Goal: Task Accomplishment & Management: Manage account settings

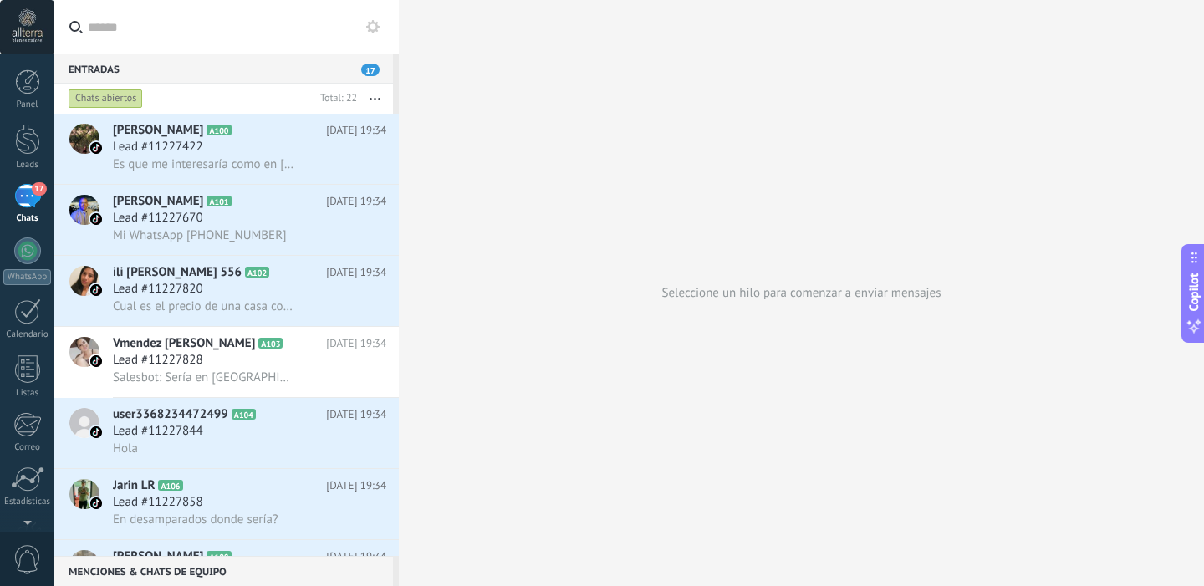
click at [20, 188] on div "17" at bounding box center [27, 196] width 27 height 24
click at [28, 244] on div at bounding box center [27, 251] width 27 height 27
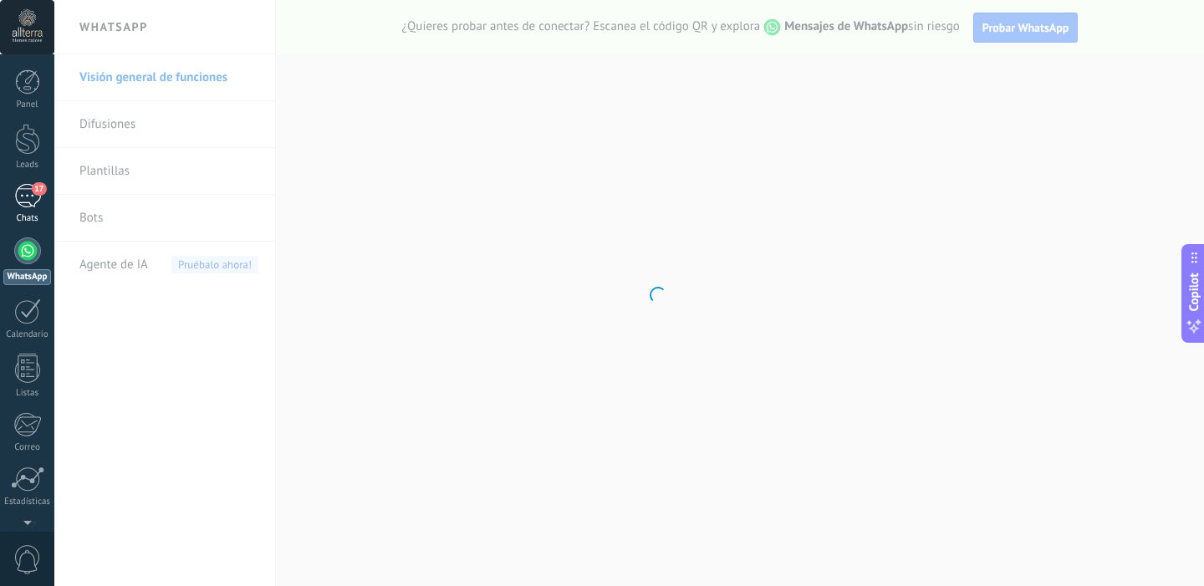
click at [34, 202] on div "17" at bounding box center [27, 196] width 27 height 24
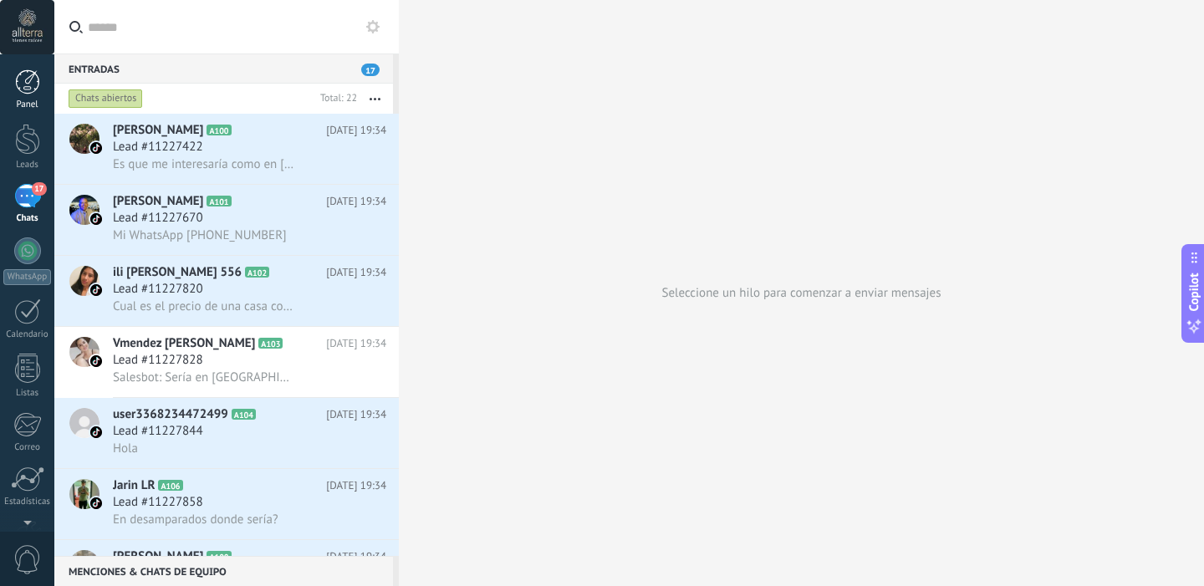
click at [24, 97] on link "Panel" at bounding box center [27, 89] width 54 height 41
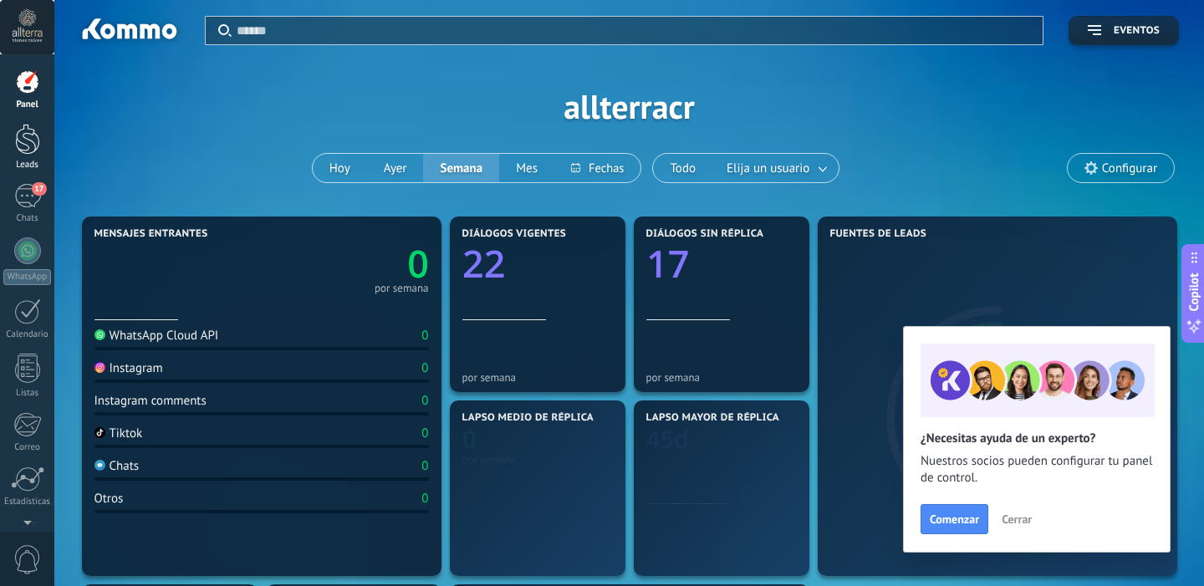
click at [29, 157] on link "Leads" at bounding box center [27, 147] width 54 height 47
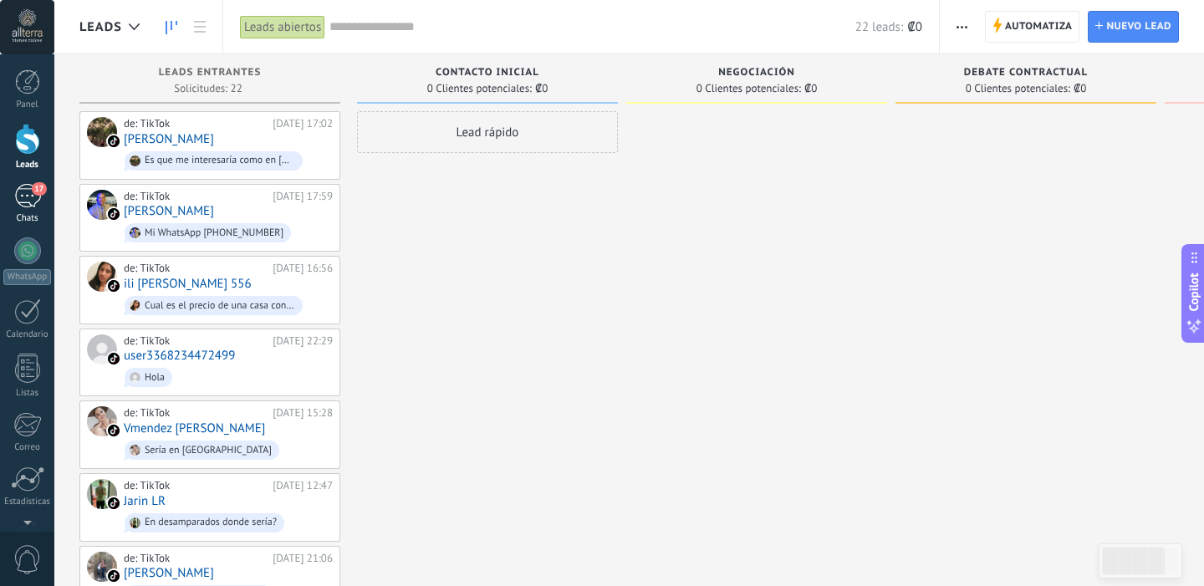
click at [33, 205] on div "17" at bounding box center [27, 196] width 27 height 24
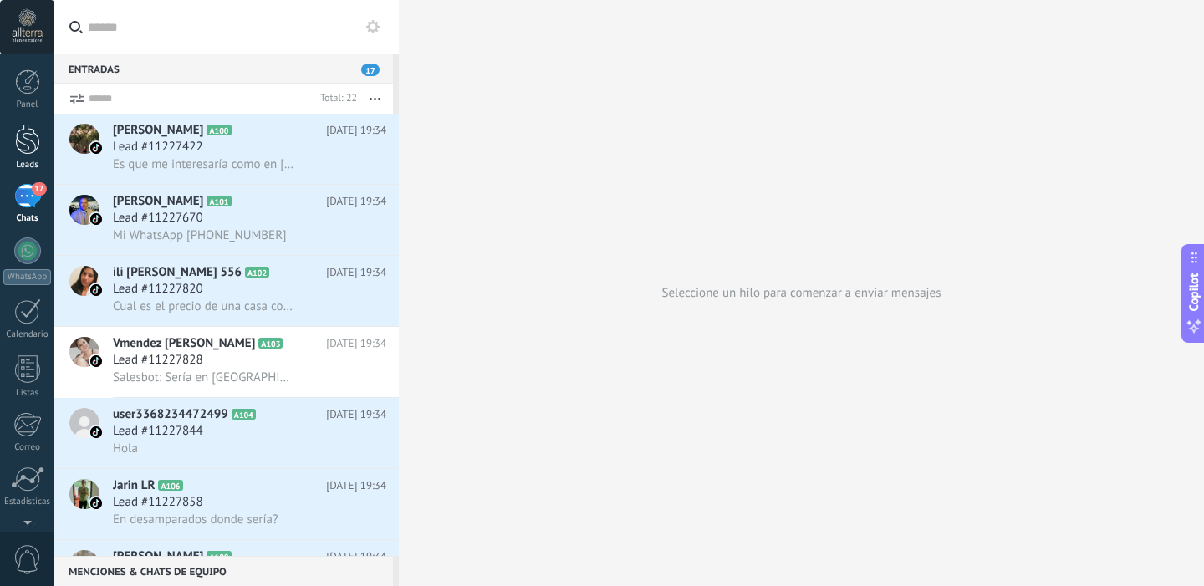
click at [28, 158] on link "Leads" at bounding box center [27, 147] width 54 height 47
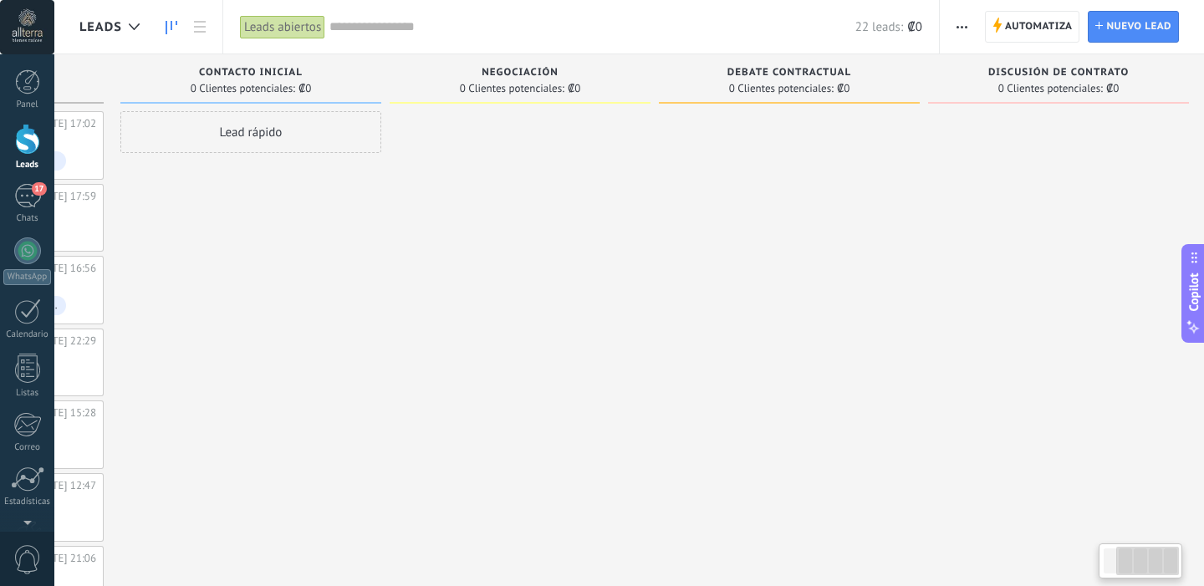
scroll to position [0, 247]
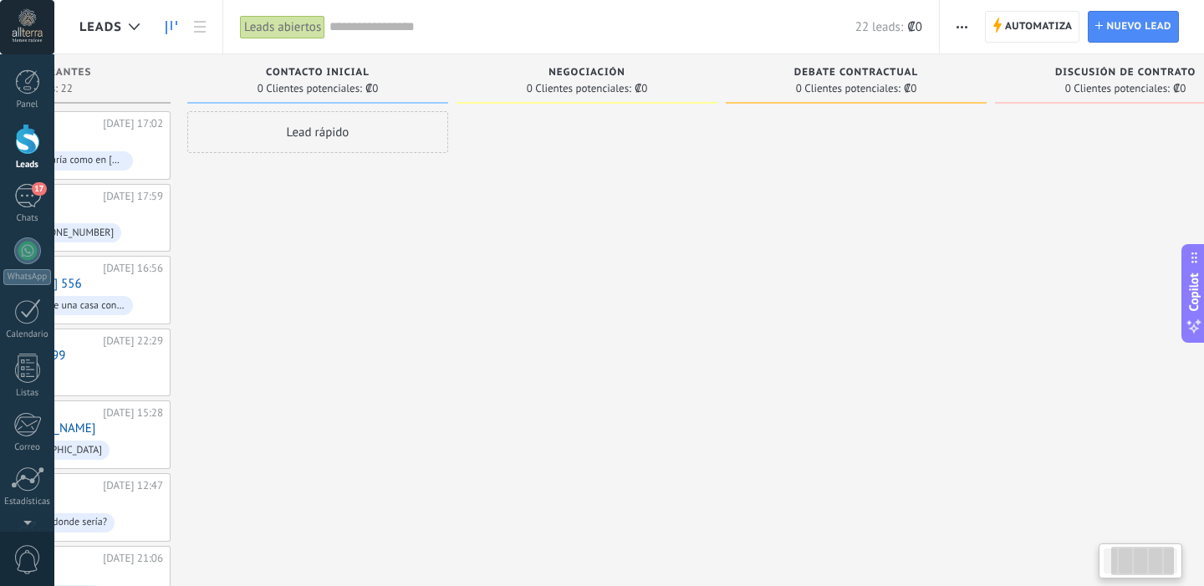
drag, startPoint x: 952, startPoint y: 91, endPoint x: 1038, endPoint y: 86, distance: 86.3
click at [1038, 86] on div "0 Clientes potenciales: ₡0" at bounding box center [1126, 88] width 244 height 14
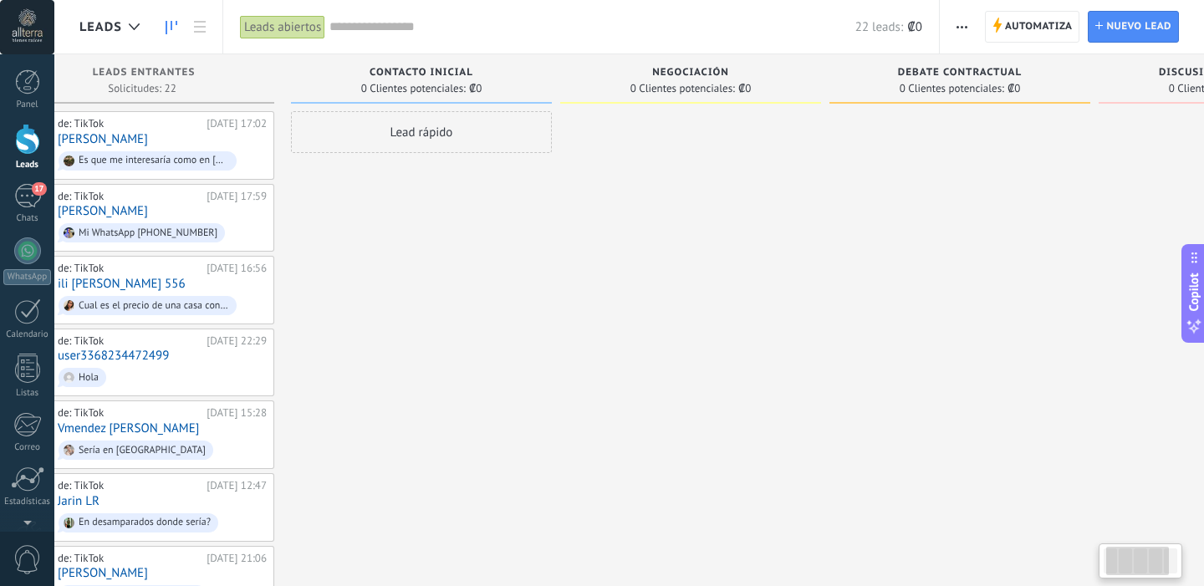
scroll to position [0, 0]
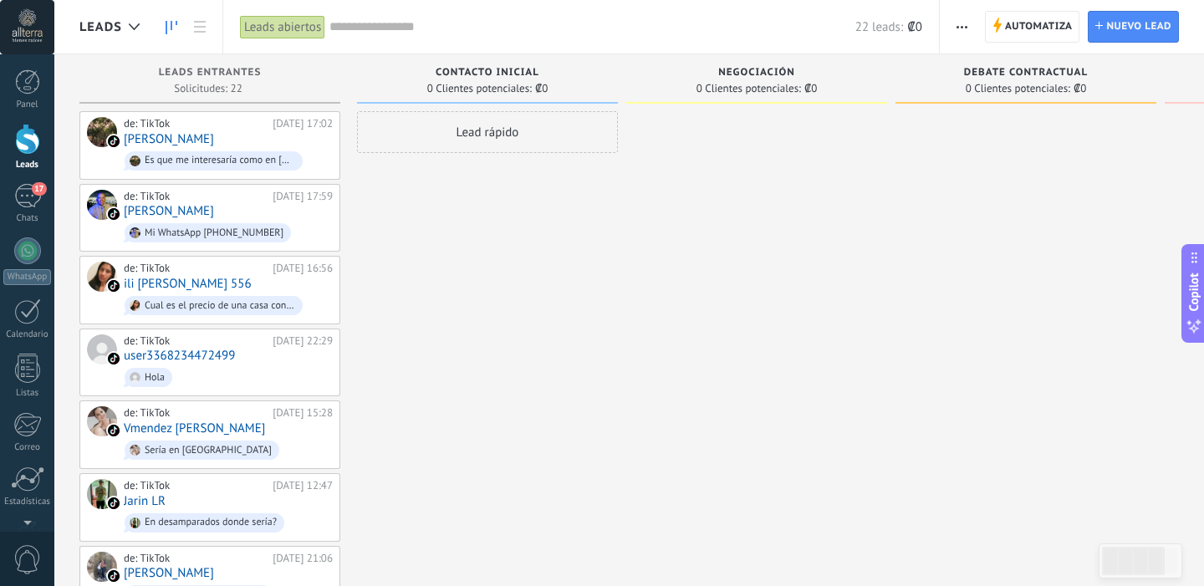
click at [602, 86] on div "0 Clientes potenciales: ₡0" at bounding box center [487, 88] width 244 height 14
click at [578, 124] on div "Lead rápido" at bounding box center [487, 132] width 261 height 42
click at [465, 84] on span "0 Clientes potenciales:" at bounding box center [479, 89] width 105 height 10
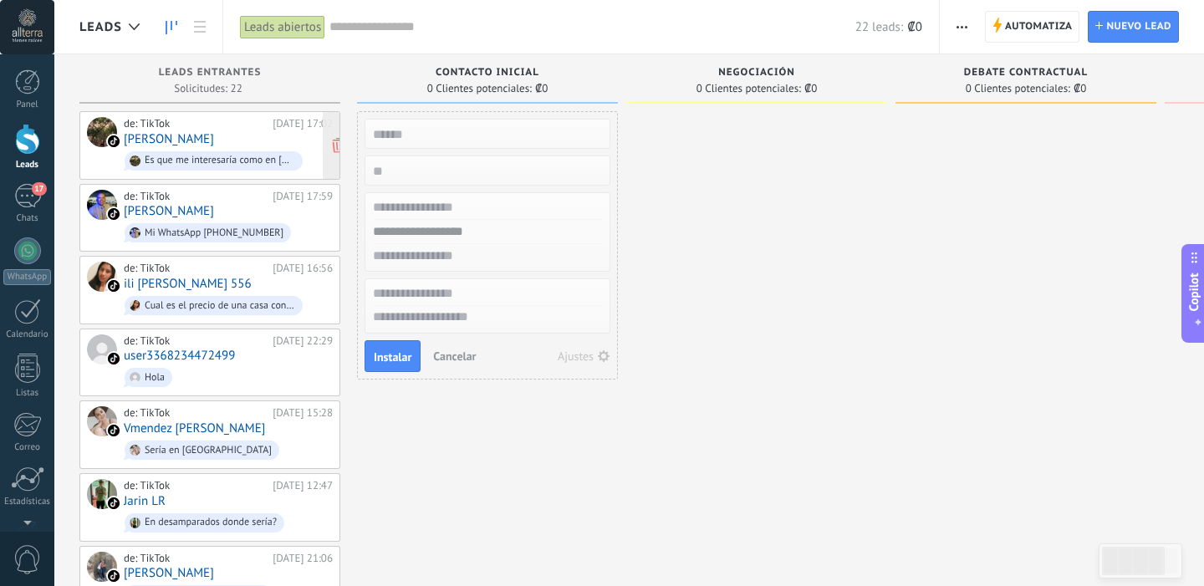
click at [276, 129] on div "[DATE] 17:02" at bounding box center [303, 123] width 60 height 13
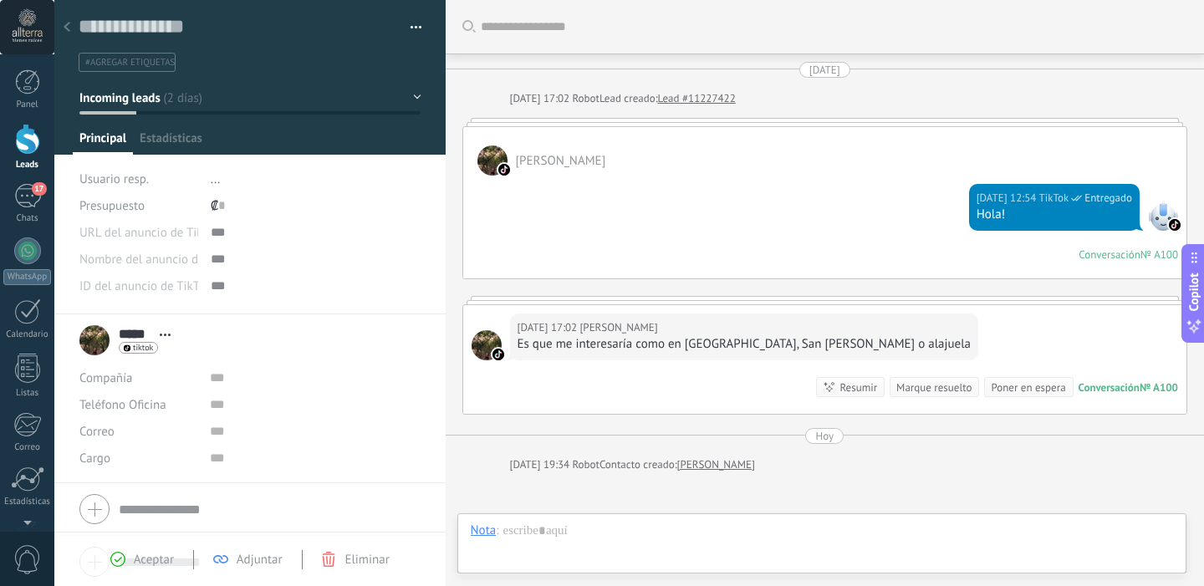
scroll to position [178, 0]
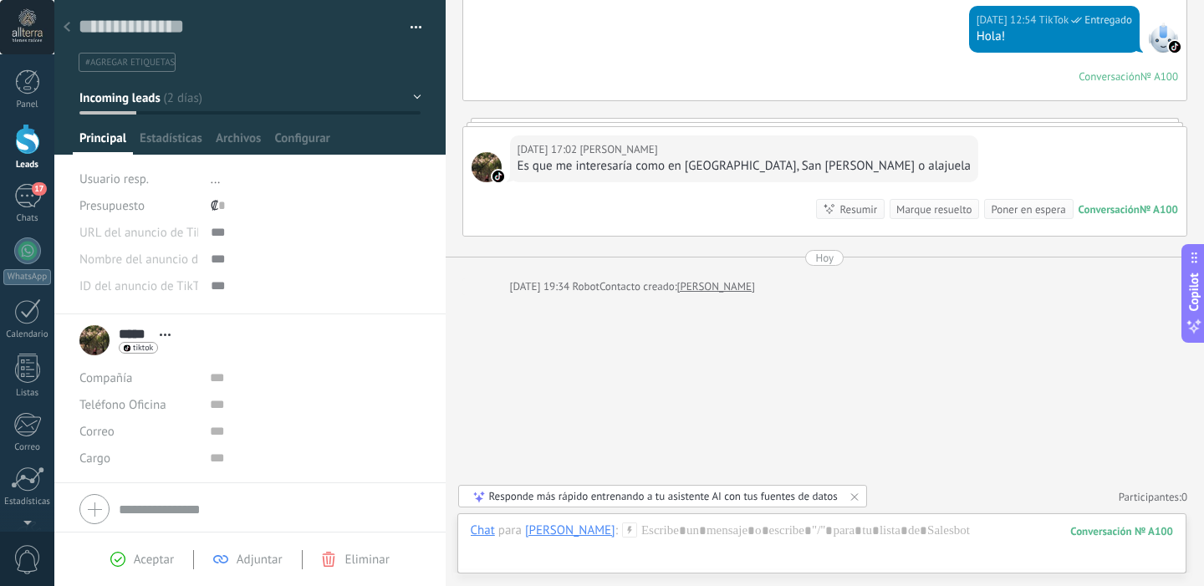
click at [31, 166] on div "Leads" at bounding box center [27, 165] width 49 height 11
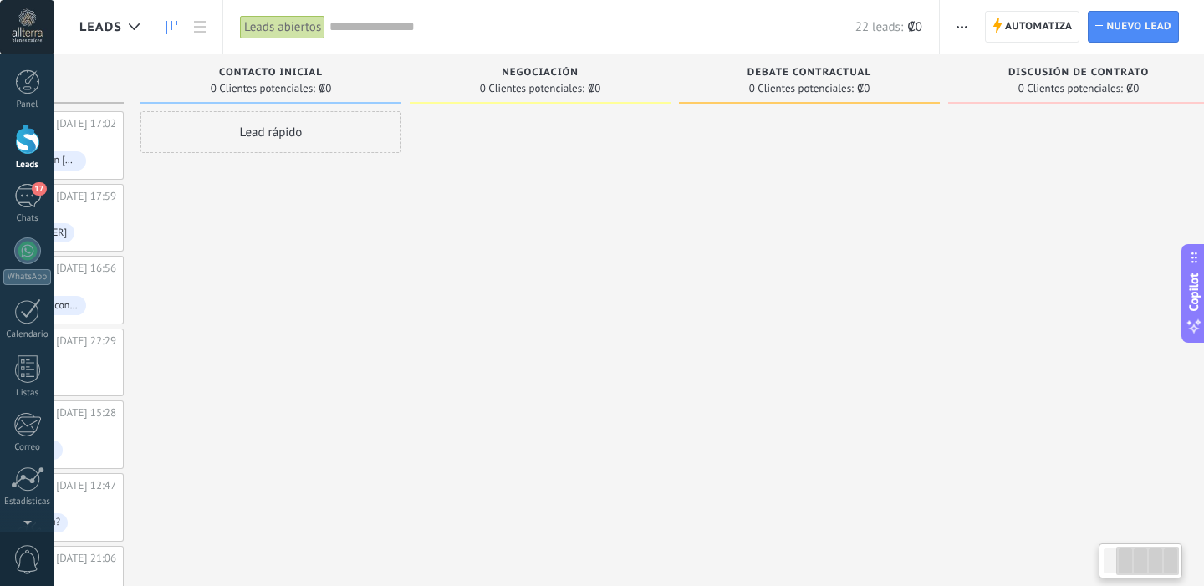
scroll to position [0, 247]
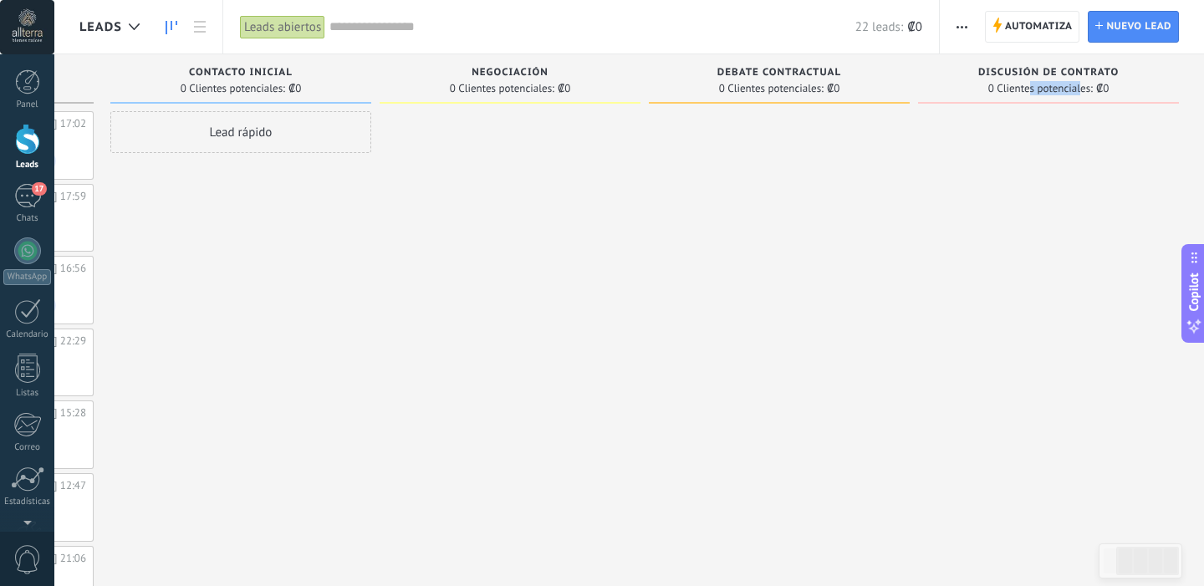
drag, startPoint x: 1027, startPoint y: 87, endPoint x: 1080, endPoint y: 85, distance: 52.7
click at [1080, 85] on span "0 Clientes potenciales:" at bounding box center [1040, 89] width 105 height 10
click at [1068, 85] on span "0 Clientes potenciales:" at bounding box center [1040, 89] width 105 height 10
click at [1021, 70] on span "Discusión de contrato" at bounding box center [1048, 73] width 140 height 12
click at [1021, 95] on div "Discusión de contrato 0 Clientes potenciales: ₡0" at bounding box center [1048, 78] width 261 height 49
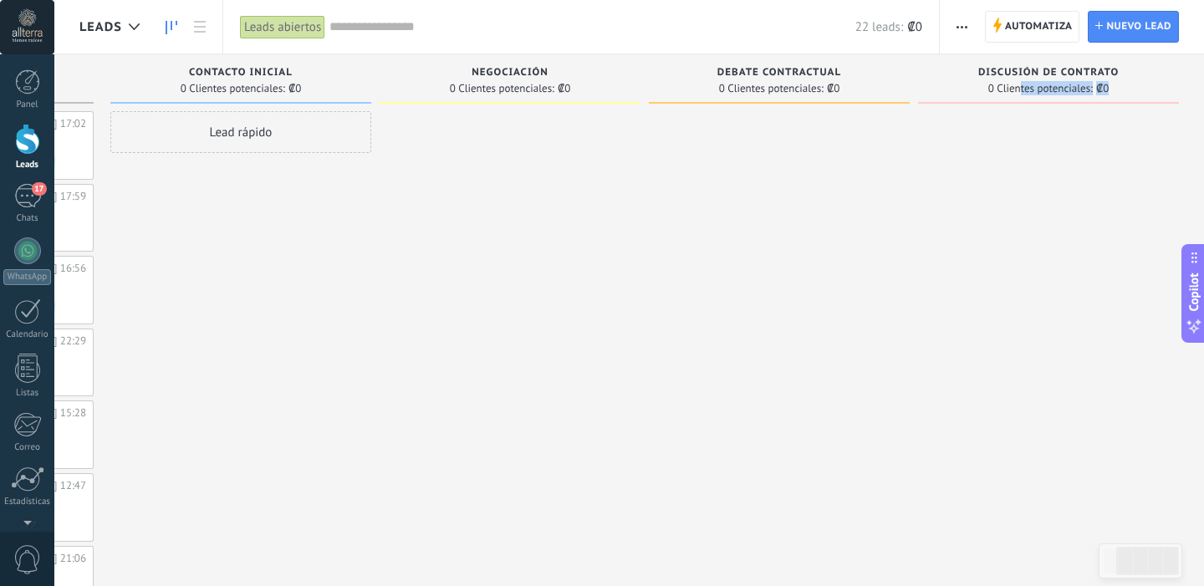
drag, startPoint x: 1019, startPoint y: 88, endPoint x: 1018, endPoint y: 119, distance: 31.0
drag, startPoint x: 1014, startPoint y: 99, endPoint x: 1013, endPoint y: 303, distance: 204.1
click at [1166, 100] on div "Discusión de contrato 0 Clientes potenciales: ₡0" at bounding box center [1048, 78] width 261 height 49
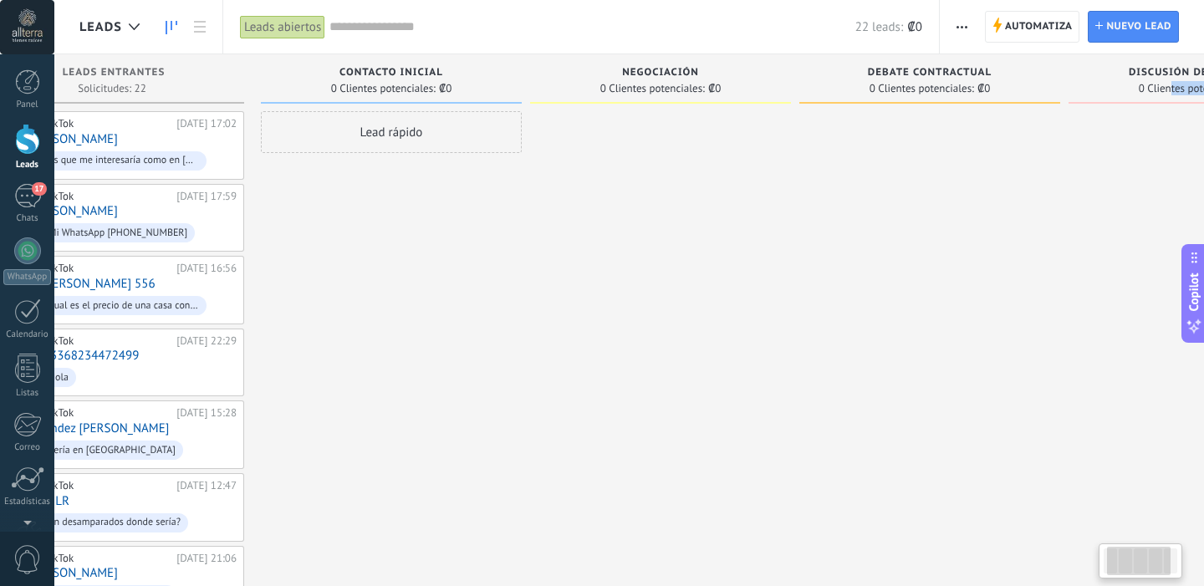
scroll to position [0, 0]
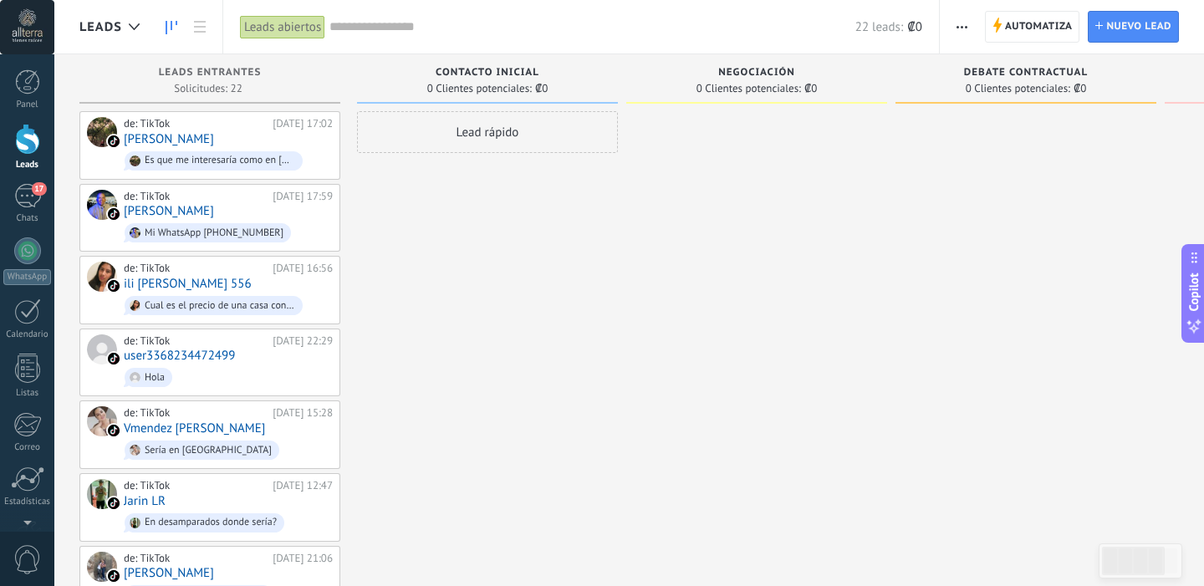
click at [469, 71] on span "Contacto inicial" at bounding box center [488, 73] width 104 height 12
click at [338, 94] on div "Leads Entrantes Solicitudes: 22 0 0 0 22 0 0 0 22" at bounding box center [209, 78] width 261 height 49
click at [416, 84] on div "0 Clientes potenciales: ₡0" at bounding box center [487, 88] width 244 height 14
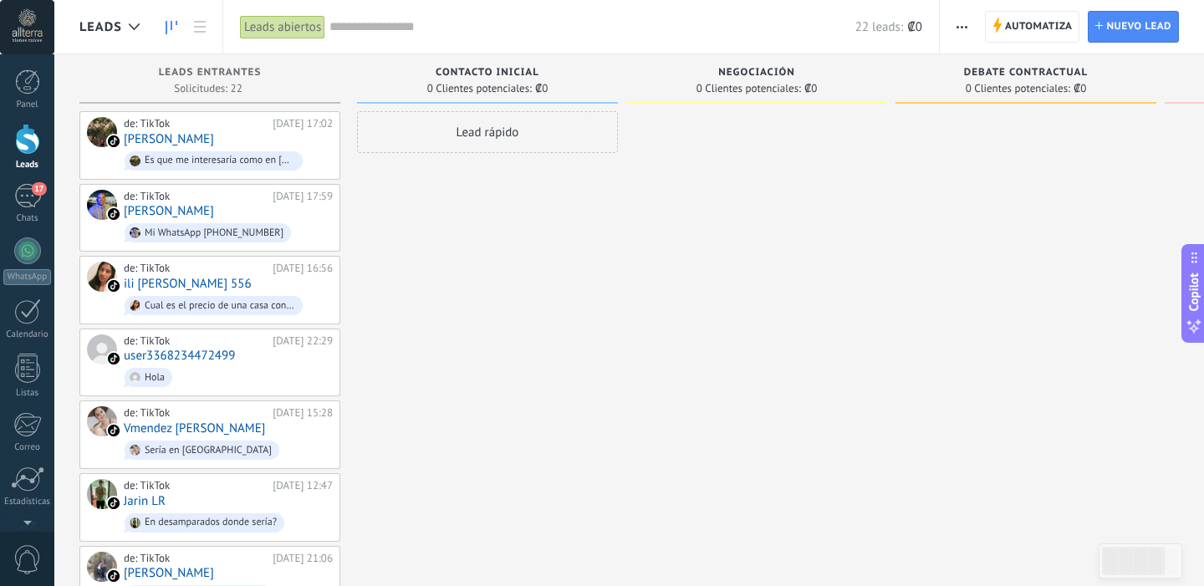
click at [493, 75] on span "Contacto inicial" at bounding box center [488, 73] width 104 height 12
click at [42, 211] on link "17 Chats" at bounding box center [27, 204] width 54 height 40
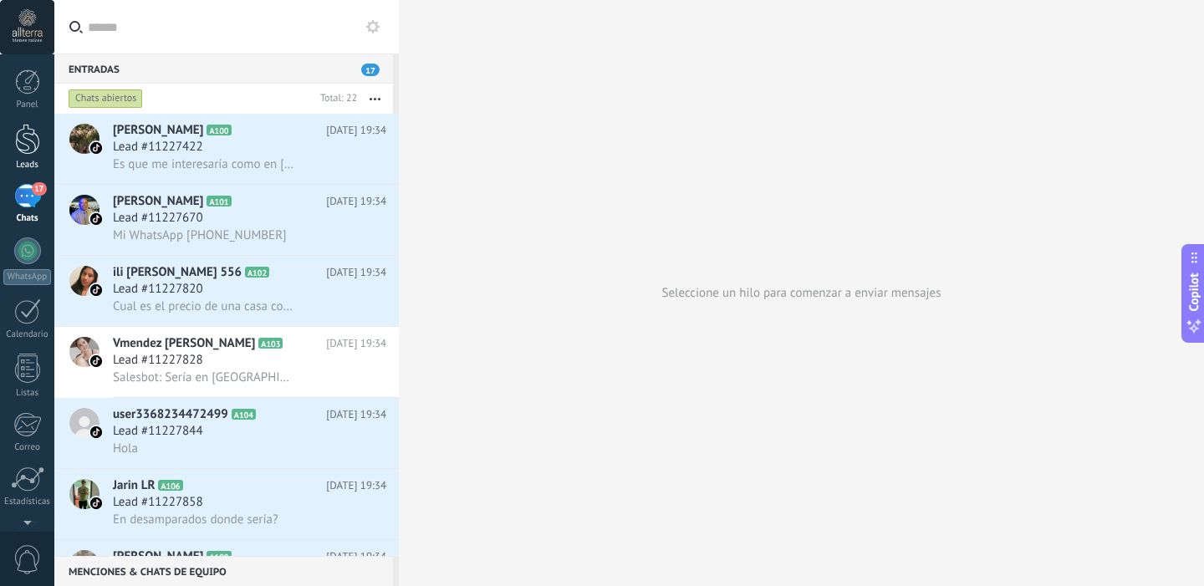
click at [28, 162] on div "Leads" at bounding box center [27, 165] width 49 height 11
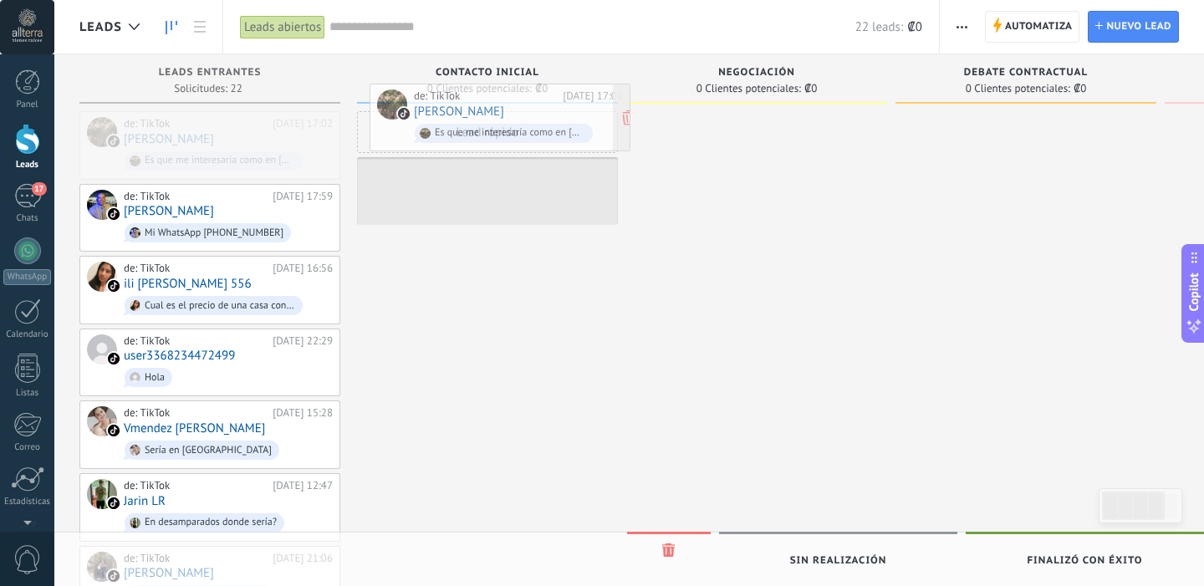
drag, startPoint x: 201, startPoint y: 159, endPoint x: 488, endPoint y: 146, distance: 287.2
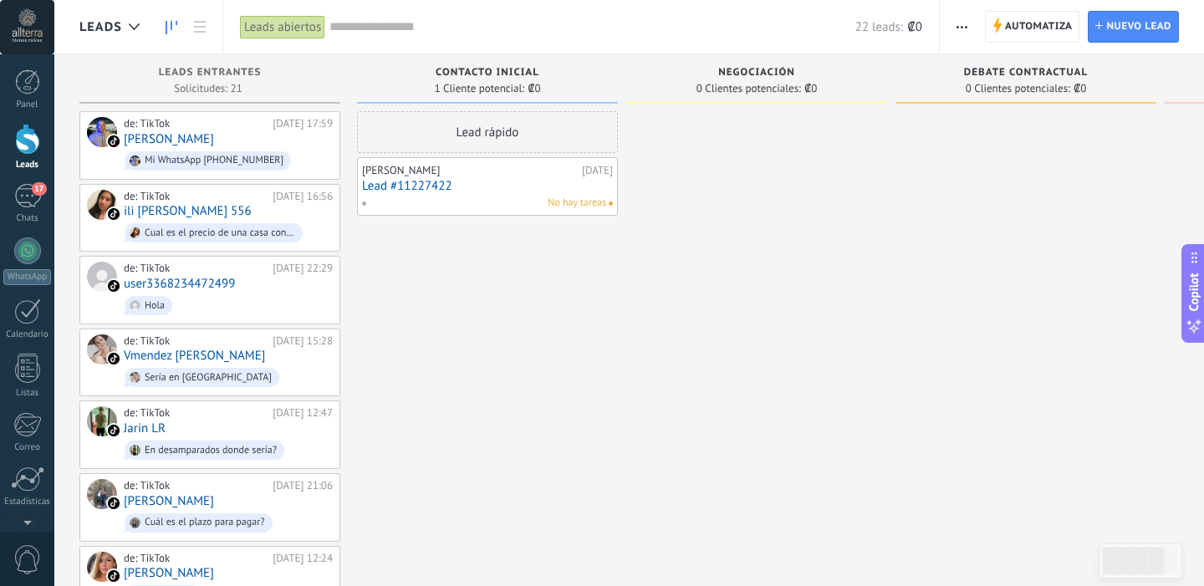
click at [590, 201] on span "No hay tareas" at bounding box center [577, 203] width 59 height 15
click at [433, 176] on div "[PERSON_NAME] [DATE] Lead #11227422 No hay tareas" at bounding box center [487, 186] width 251 height 49
click at [370, 171] on div "[PERSON_NAME]" at bounding box center [470, 170] width 216 height 13
click at [370, 176] on div "[PERSON_NAME]" at bounding box center [470, 170] width 216 height 13
click at [376, 167] on div "[PERSON_NAME]" at bounding box center [470, 170] width 216 height 13
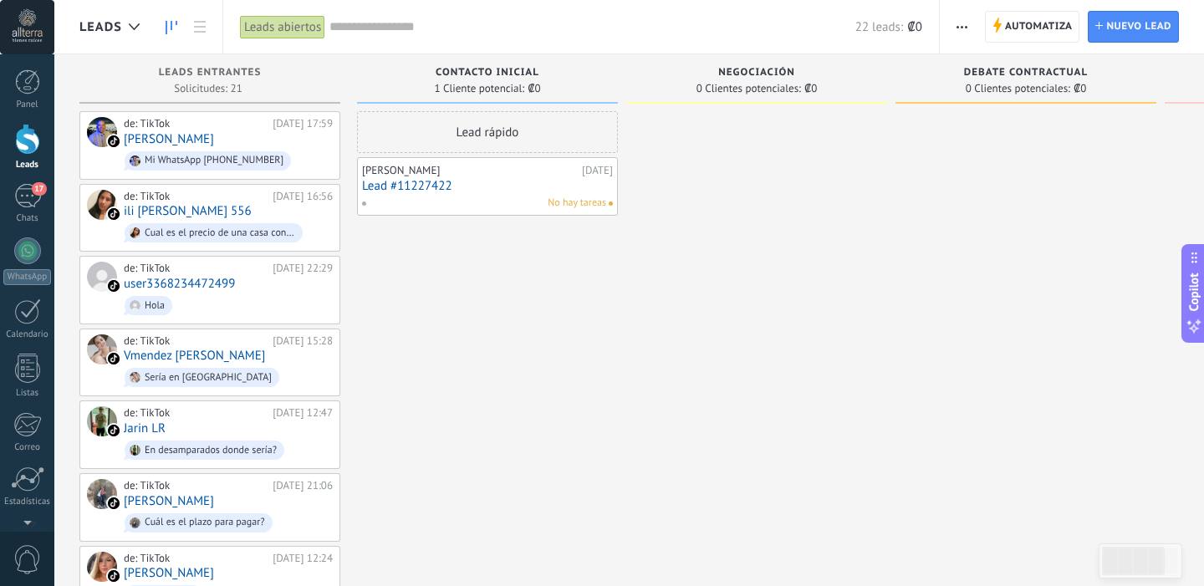
click at [410, 186] on link "Lead #11227422" at bounding box center [487, 186] width 251 height 14
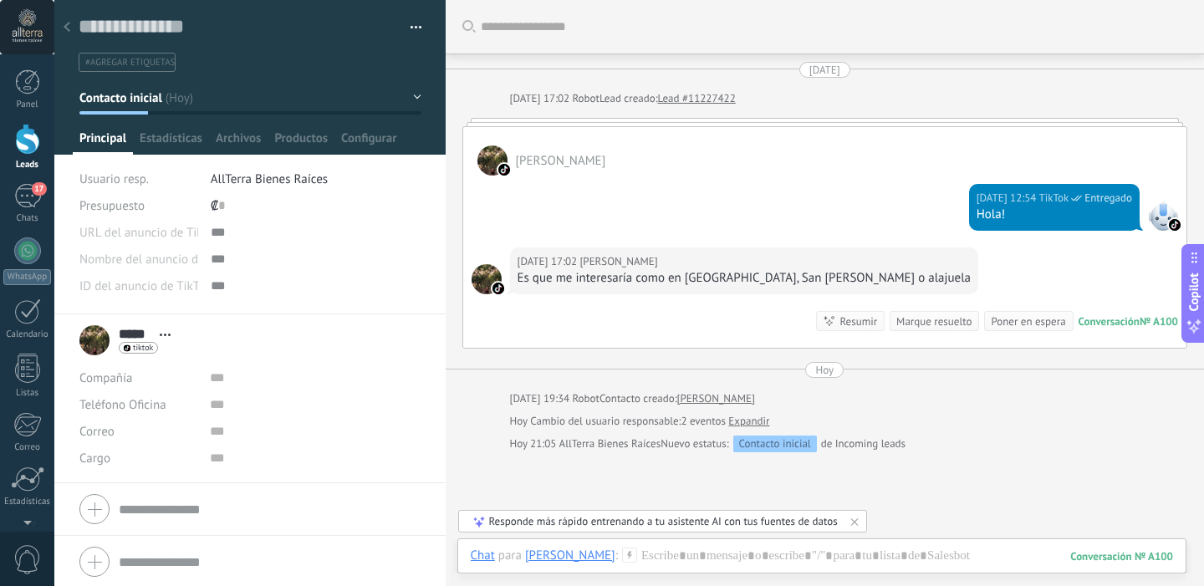
scroll to position [3, 0]
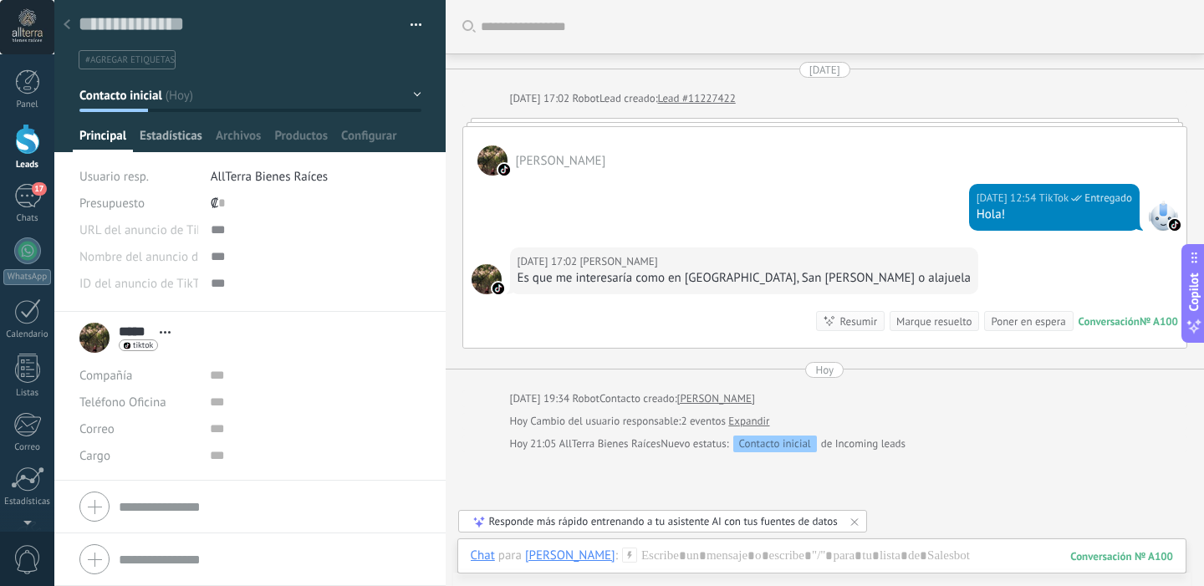
click at [174, 140] on span "Estadísticas" at bounding box center [171, 140] width 63 height 24
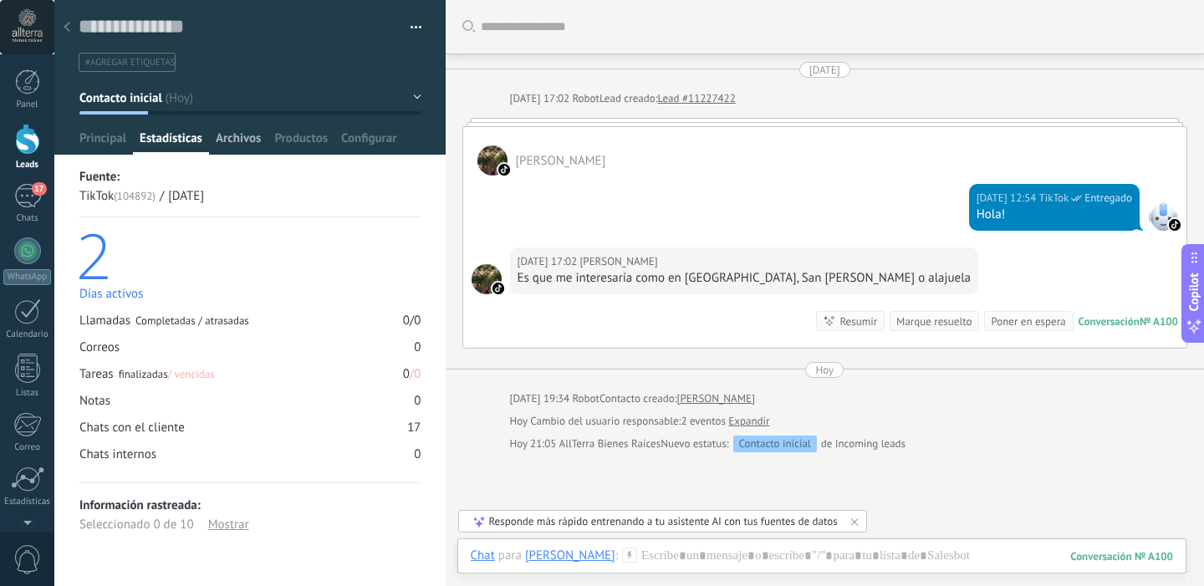
click at [218, 140] on span "Archivos" at bounding box center [238, 142] width 45 height 24
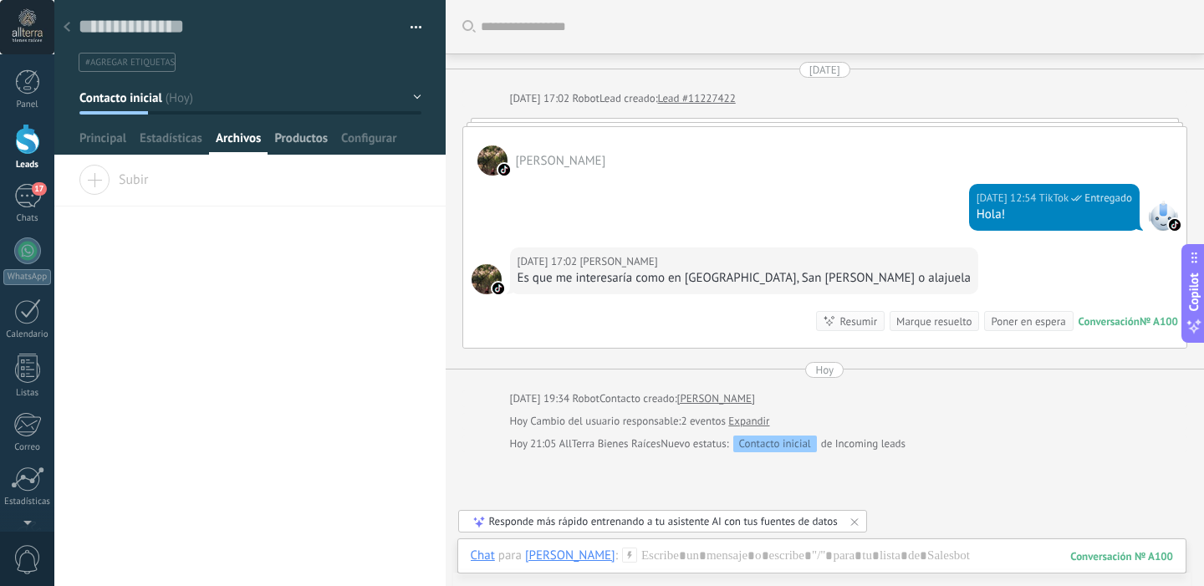
click at [287, 136] on span "Productos" at bounding box center [301, 142] width 54 height 24
click at [381, 146] on span "Configurar" at bounding box center [368, 142] width 55 height 24
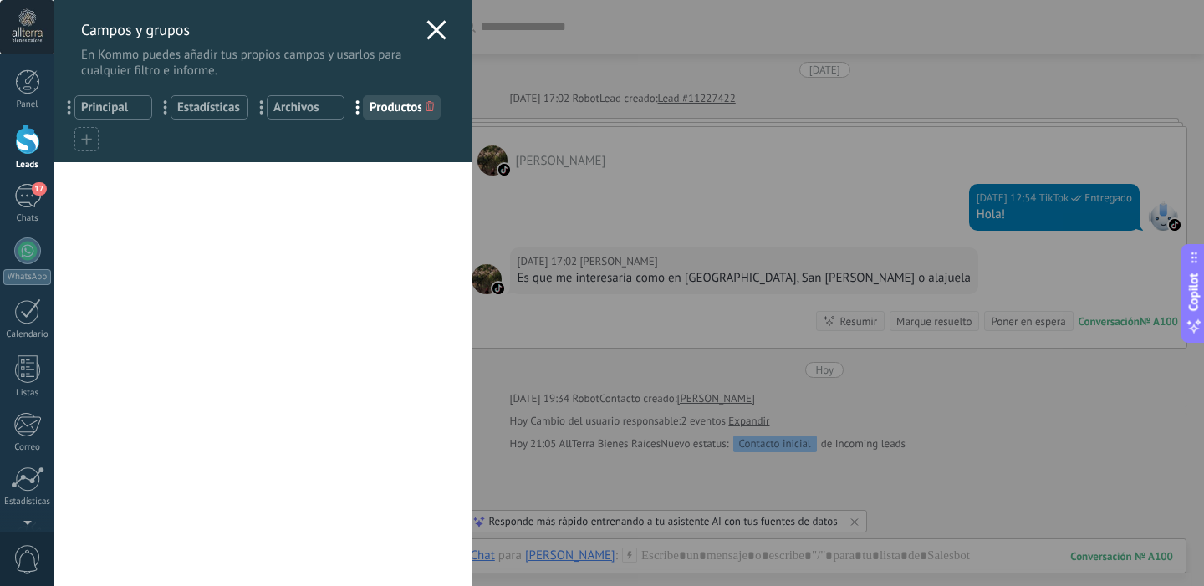
click at [430, 28] on use at bounding box center [436, 29] width 19 height 19
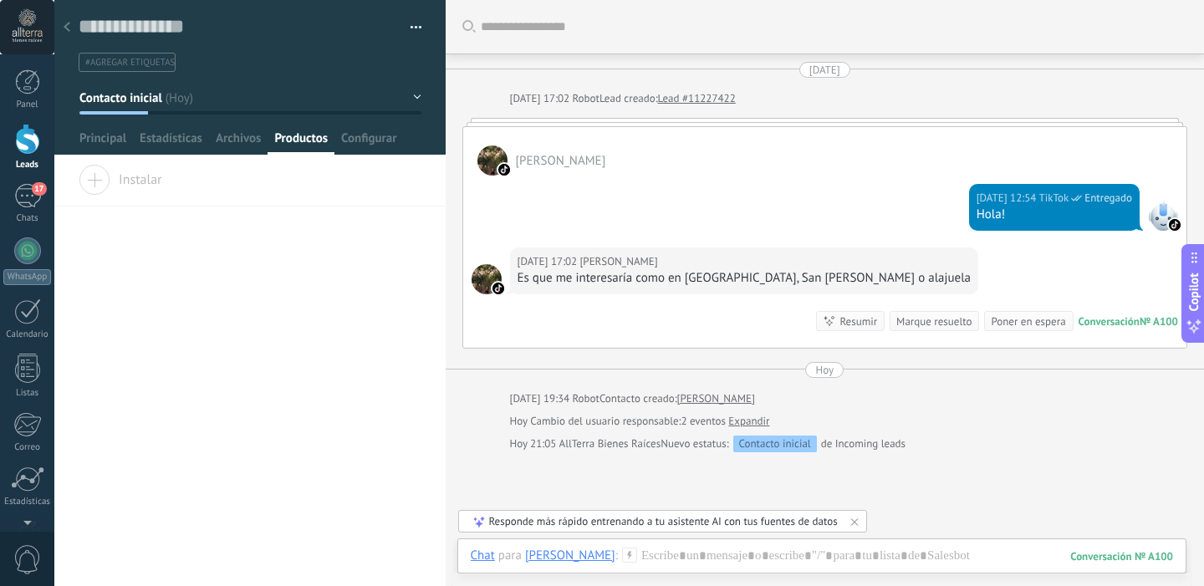
click at [73, 27] on div at bounding box center [66, 28] width 23 height 33
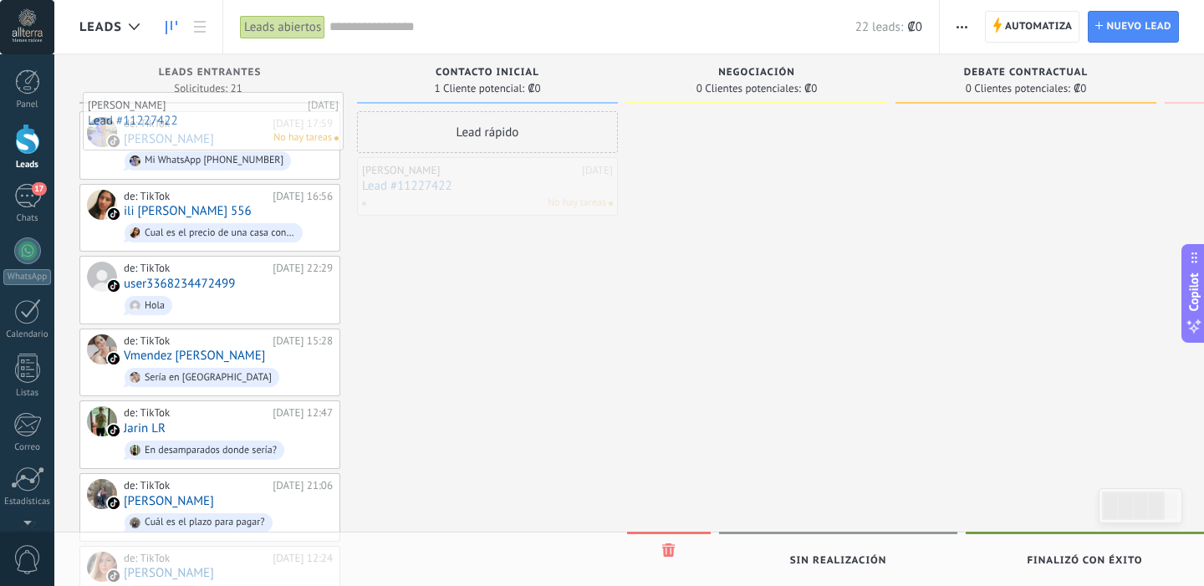
drag, startPoint x: 436, startPoint y: 192, endPoint x: 161, endPoint y: 126, distance: 283.0
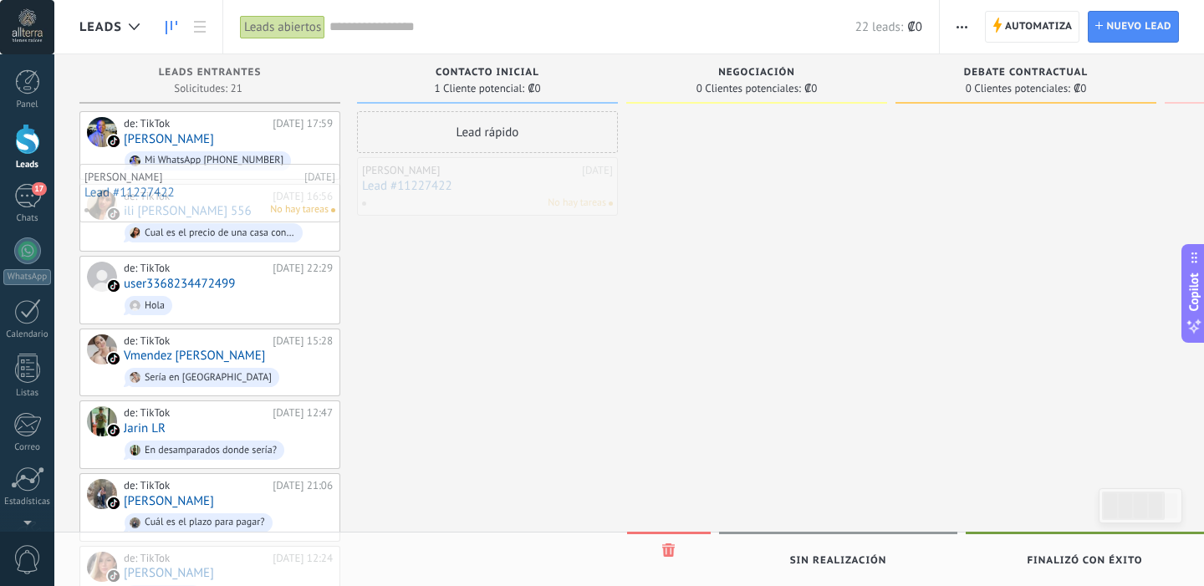
drag, startPoint x: 491, startPoint y: 181, endPoint x: 213, endPoint y: 187, distance: 277.7
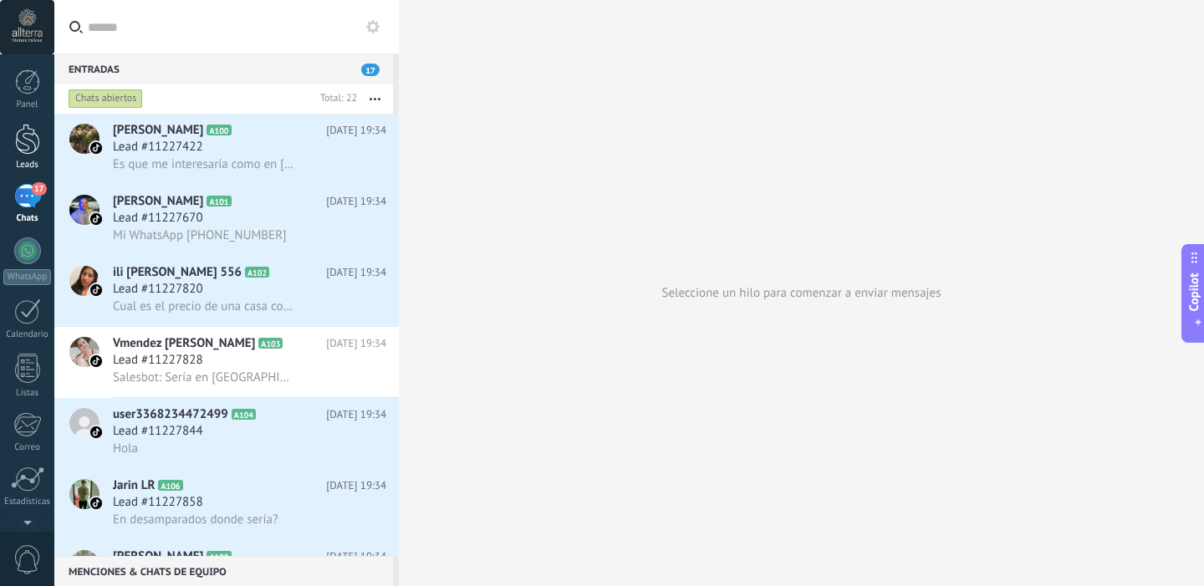
click at [34, 140] on div at bounding box center [27, 139] width 25 height 31
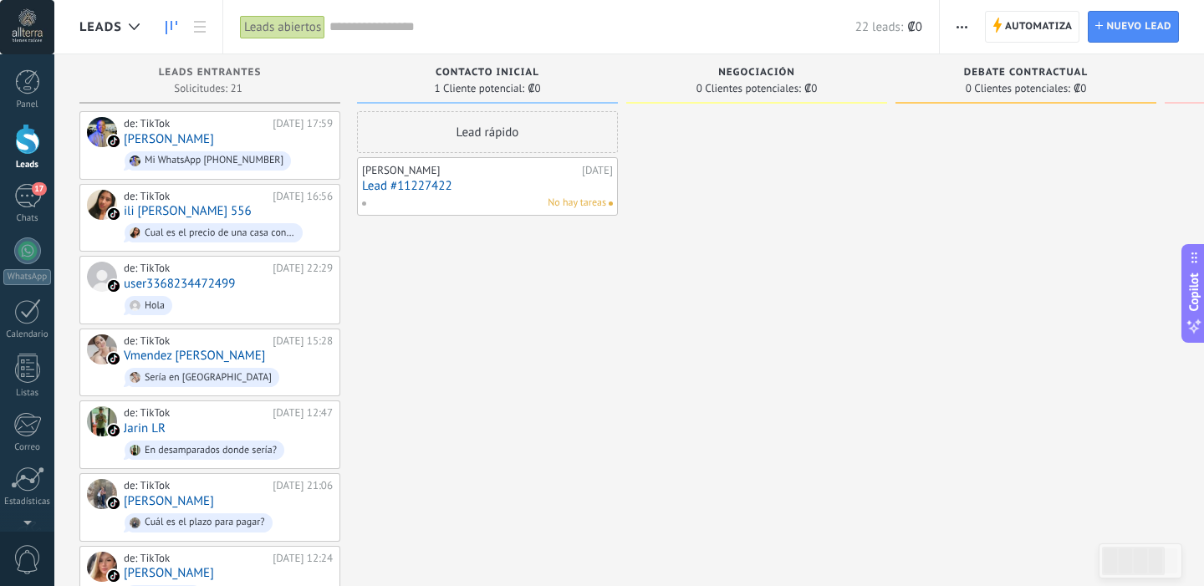
click at [370, 202] on span at bounding box center [370, 203] width 18 height 15
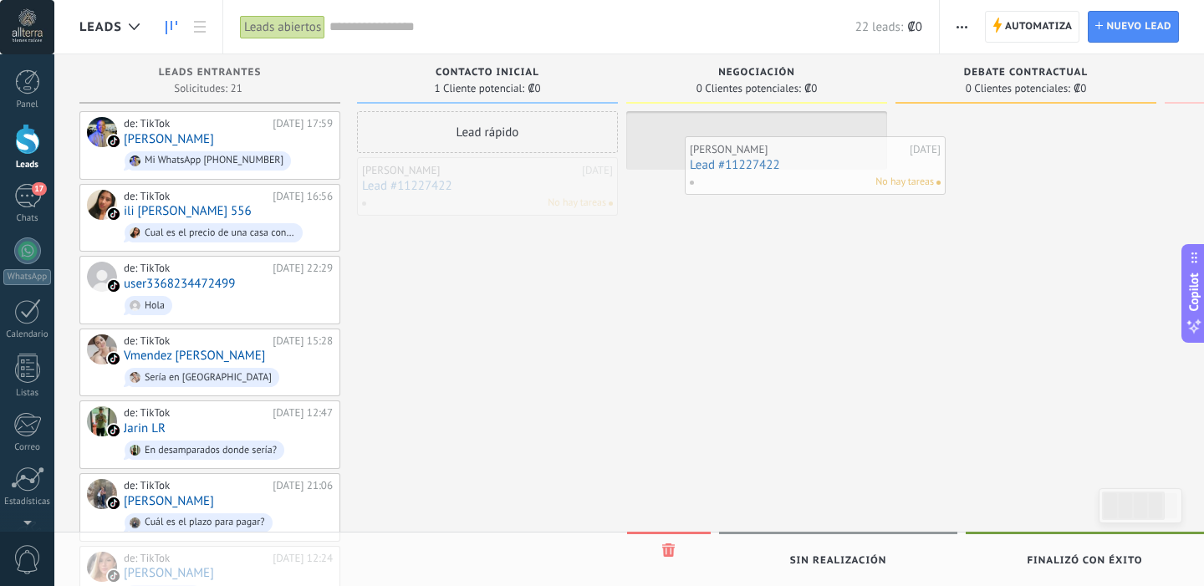
drag, startPoint x: 396, startPoint y: 173, endPoint x: 723, endPoint y: 151, distance: 328.5
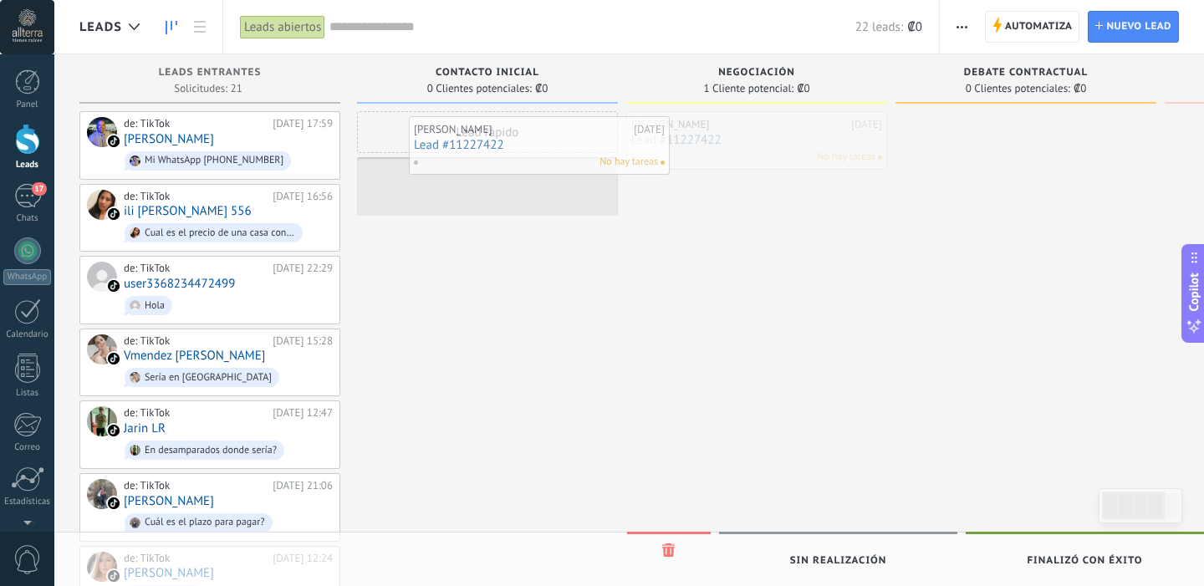
drag, startPoint x: 723, startPoint y: 130, endPoint x: 475, endPoint y: 131, distance: 248.4
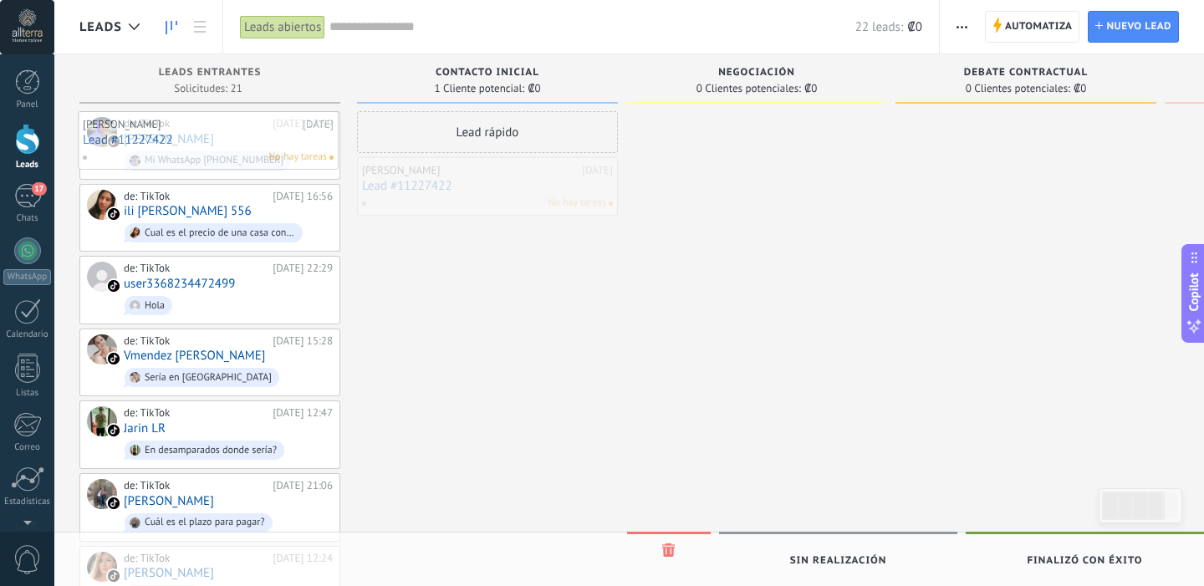
drag, startPoint x: 469, startPoint y: 176, endPoint x: 180, endPoint y: 182, distance: 289.4
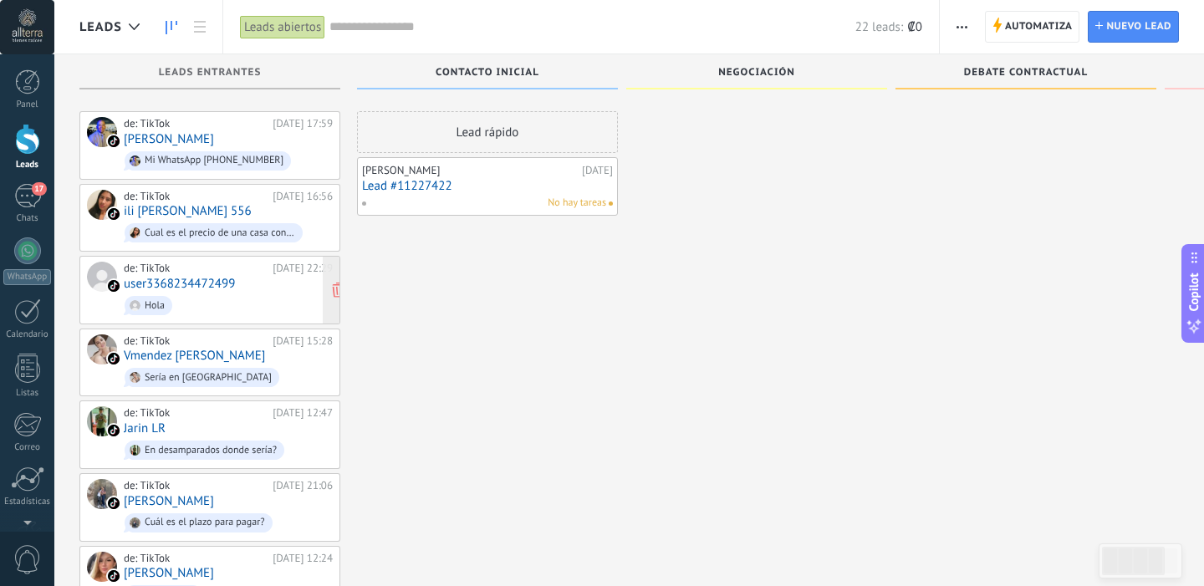
scroll to position [130, 0]
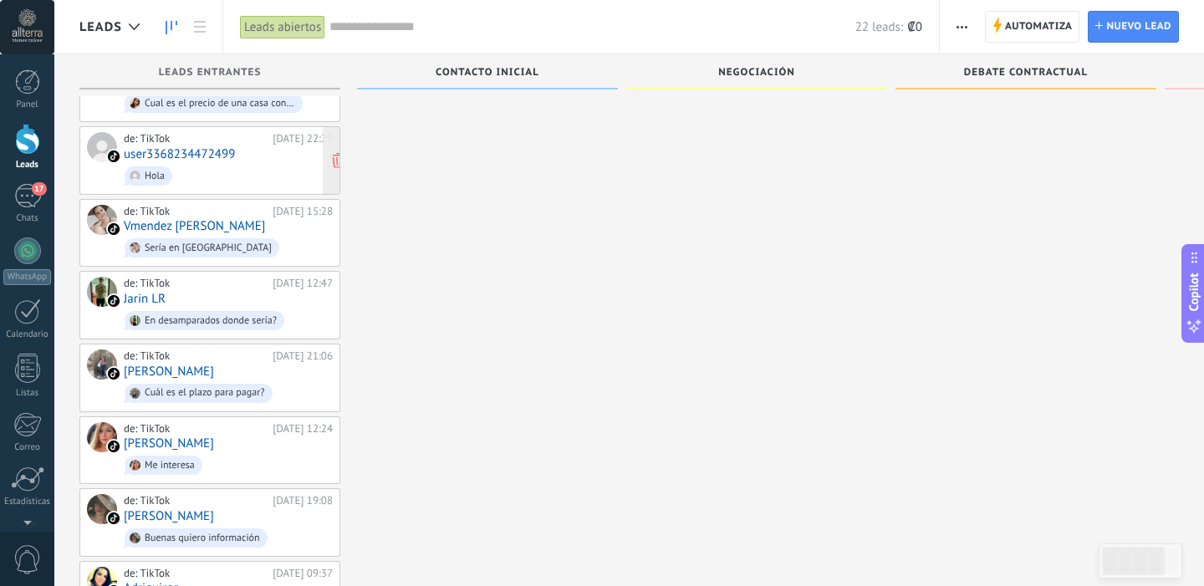
click at [253, 163] on span "Hola" at bounding box center [228, 176] width 209 height 26
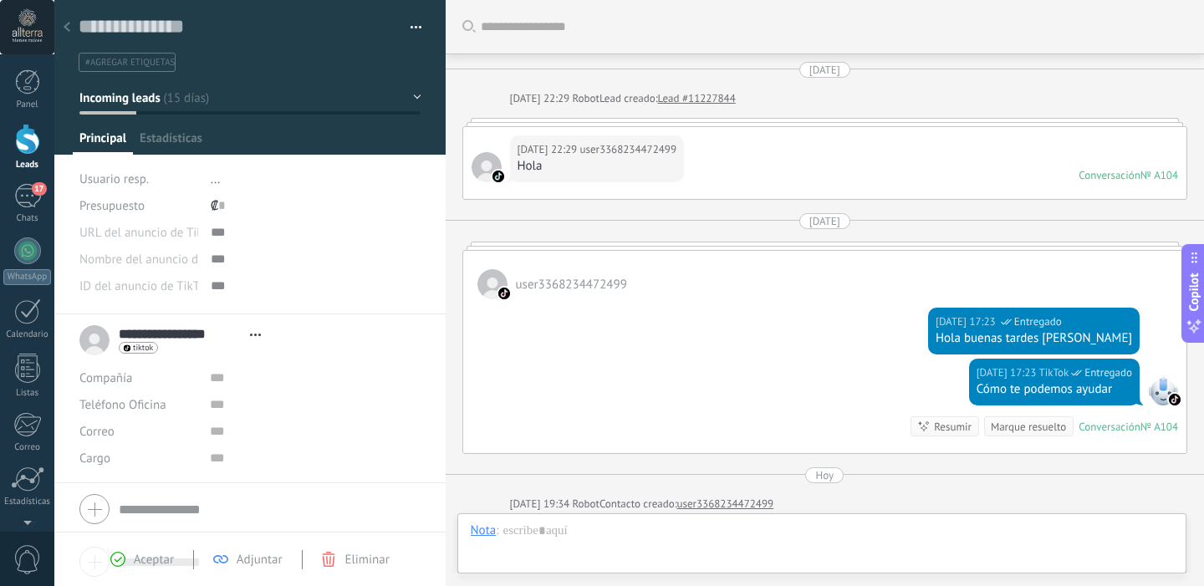
scroll to position [217, 0]
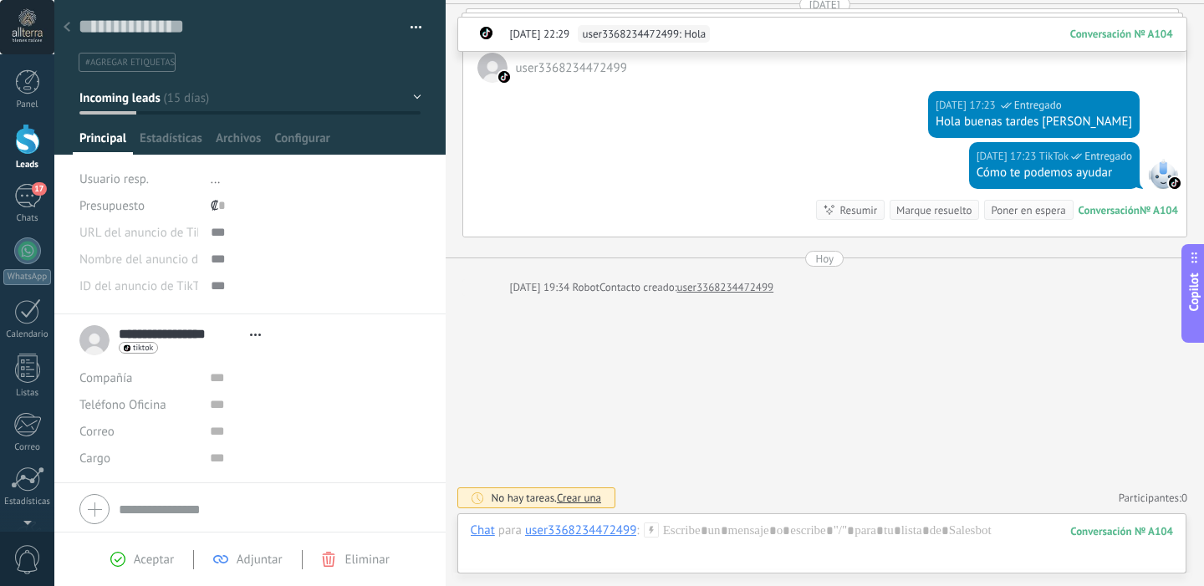
click at [69, 34] on div at bounding box center [66, 28] width 23 height 33
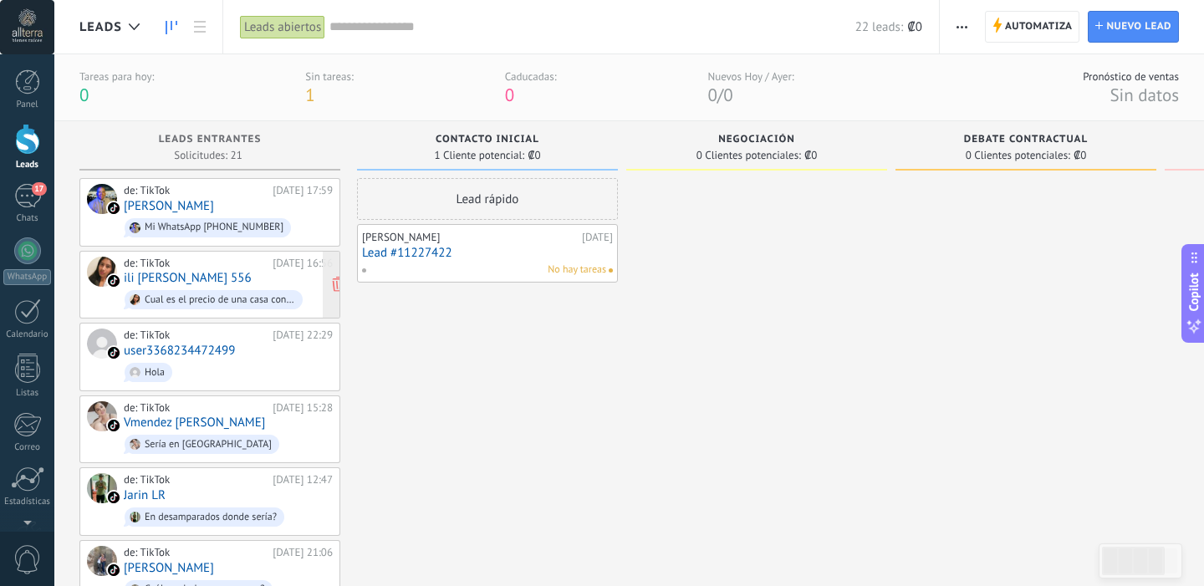
click at [205, 281] on div "de: TikTok [DATE] 16:56 ili [PERSON_NAME] 556 Cual es el precio de una casa con…" at bounding box center [228, 285] width 209 height 57
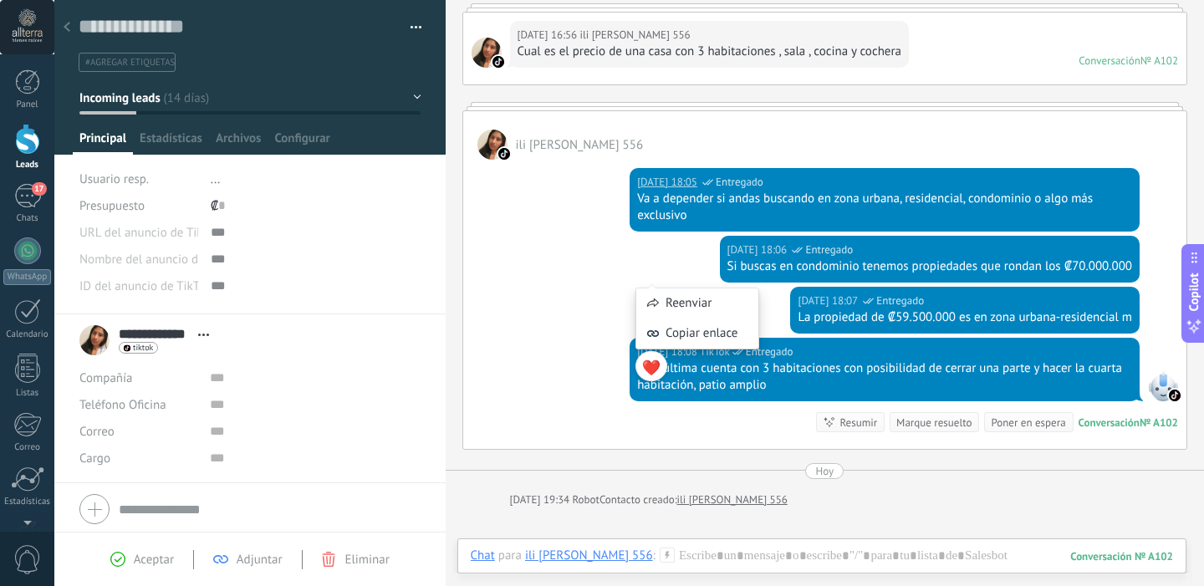
scroll to position [167, 0]
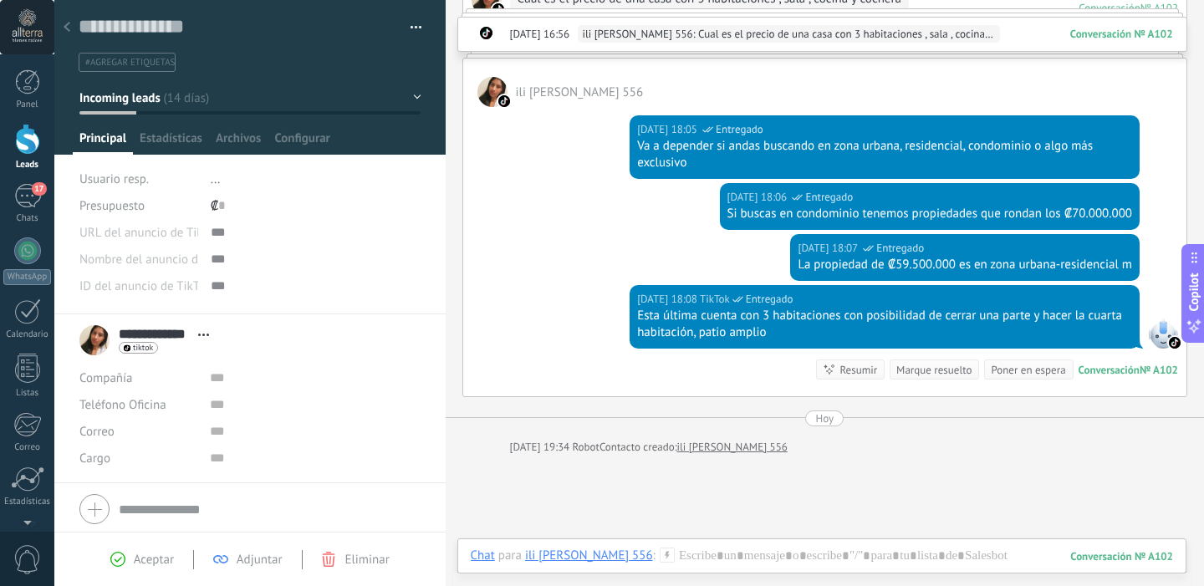
click at [69, 32] on use at bounding box center [67, 27] width 7 height 10
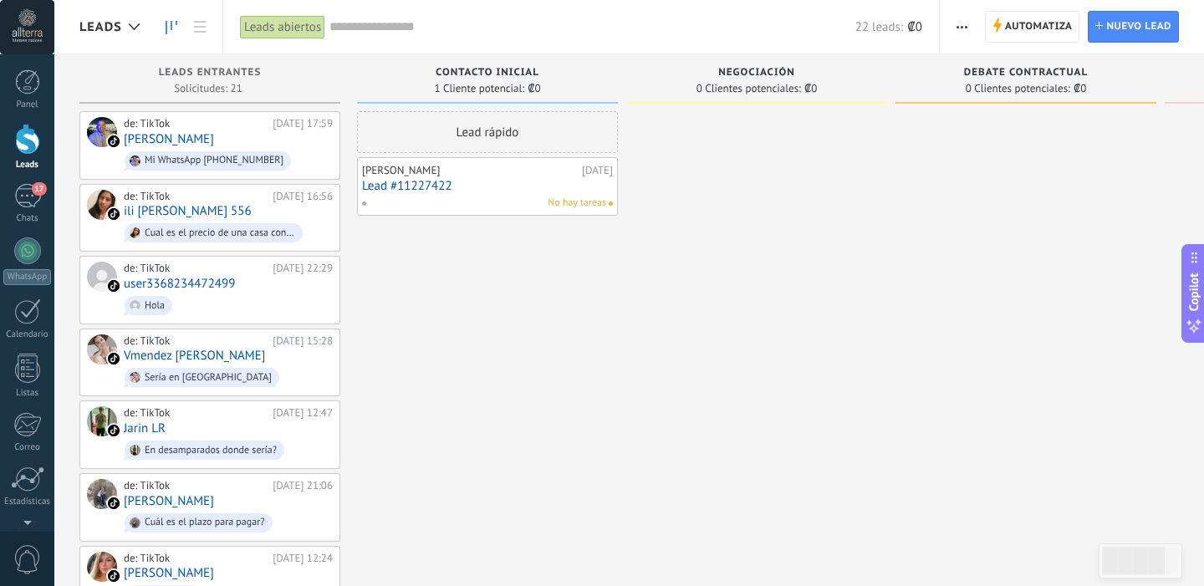
click at [397, 164] on div "[PERSON_NAME]" at bounding box center [470, 170] width 216 height 13
click at [436, 188] on link "Lead #11227422" at bounding box center [487, 186] width 251 height 14
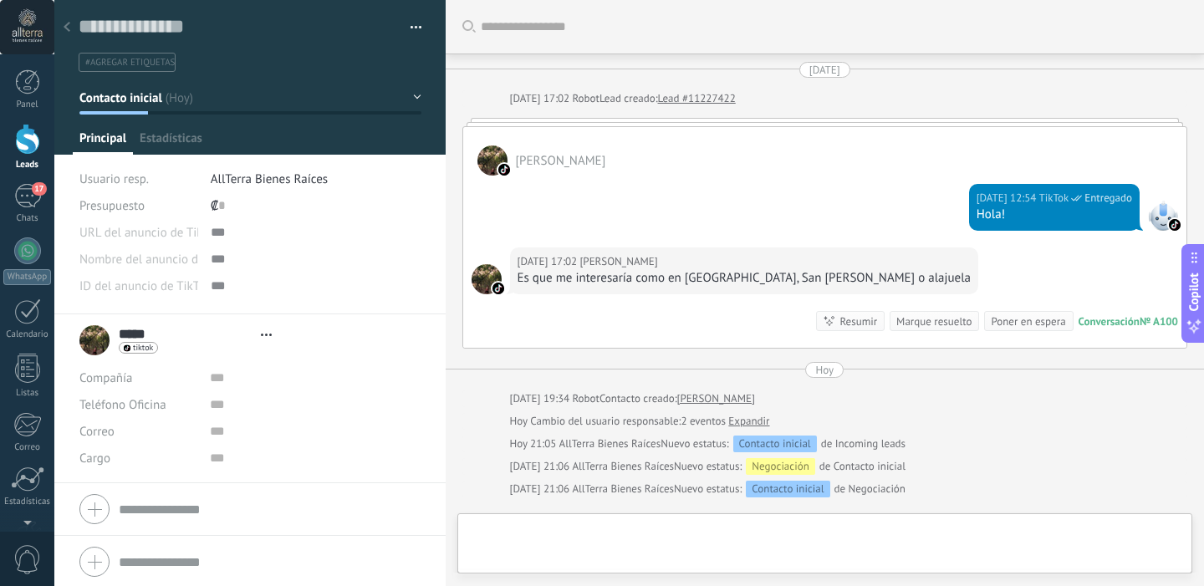
type textarea "**********"
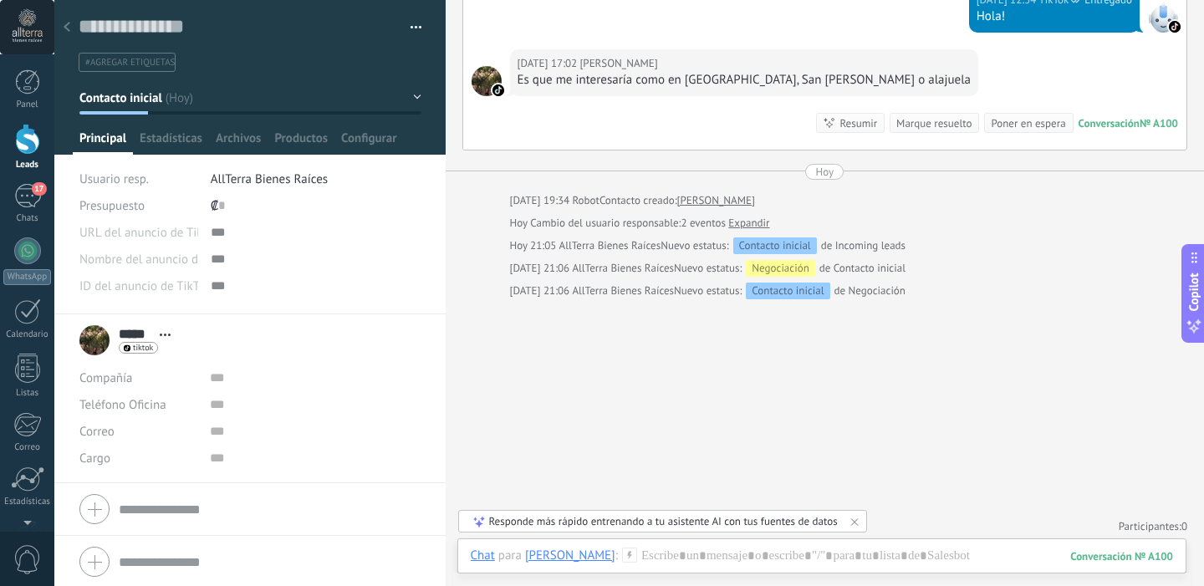
scroll to position [202, 0]
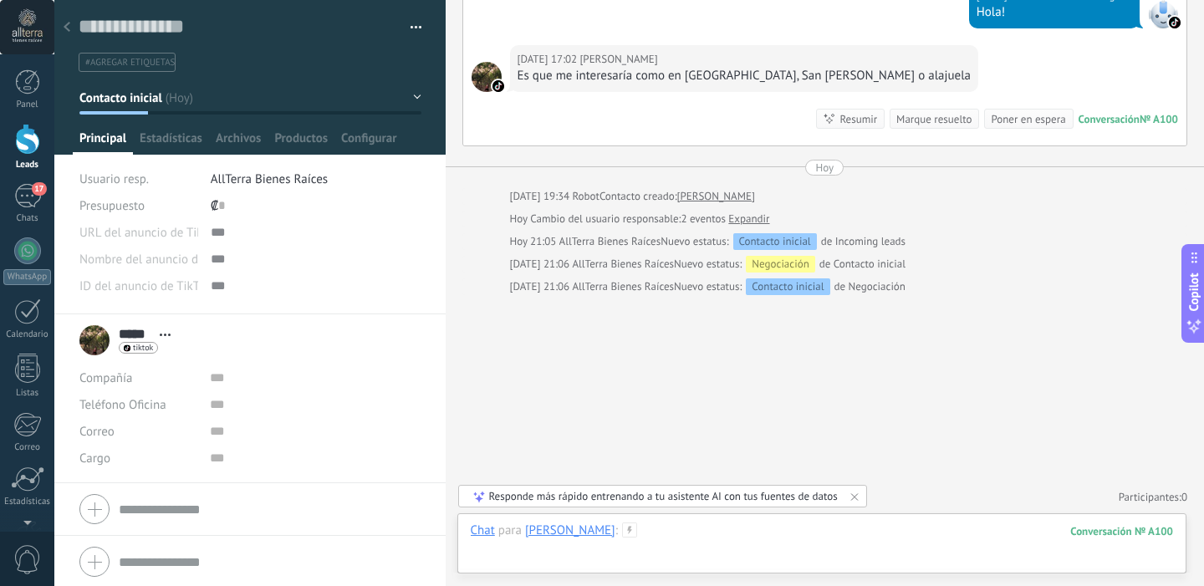
click at [654, 529] on div at bounding box center [822, 548] width 703 height 50
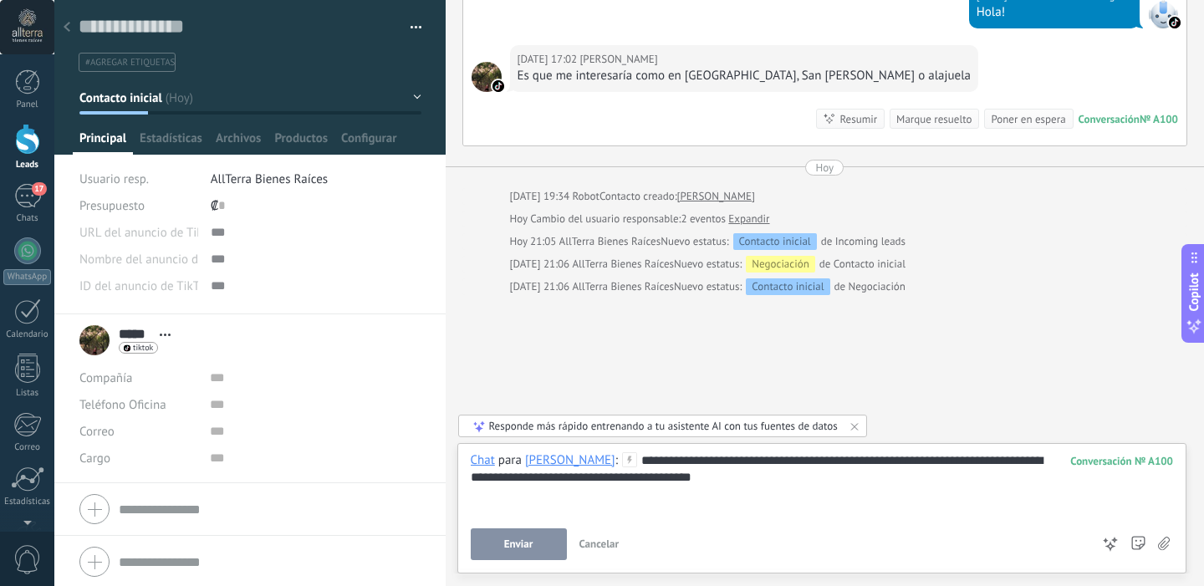
click at [490, 537] on button "Enviar" at bounding box center [519, 545] width 96 height 32
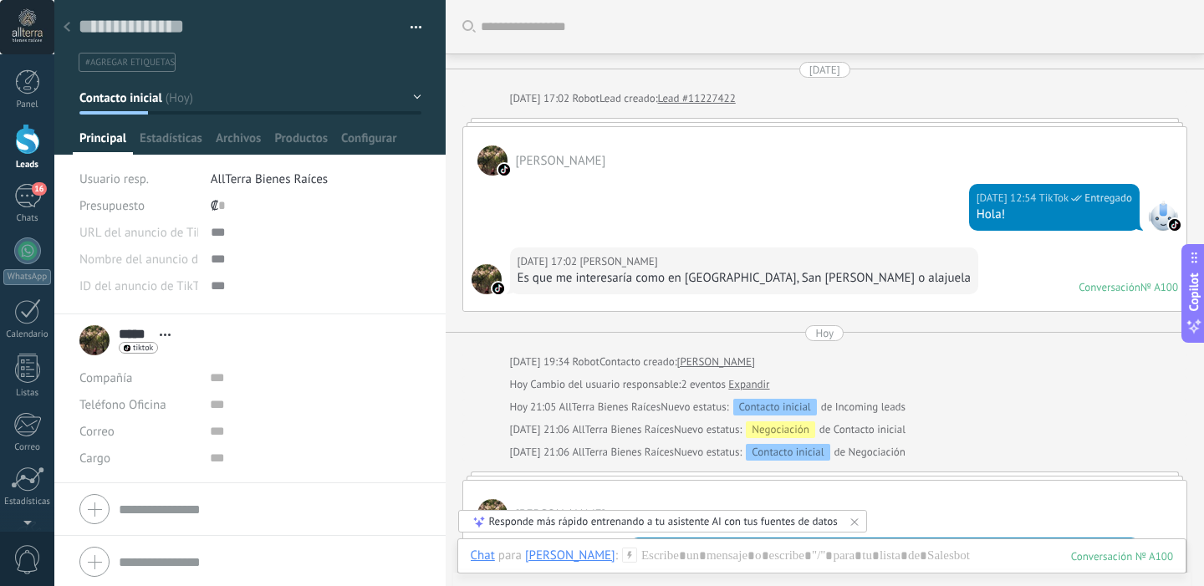
scroll to position [318, 0]
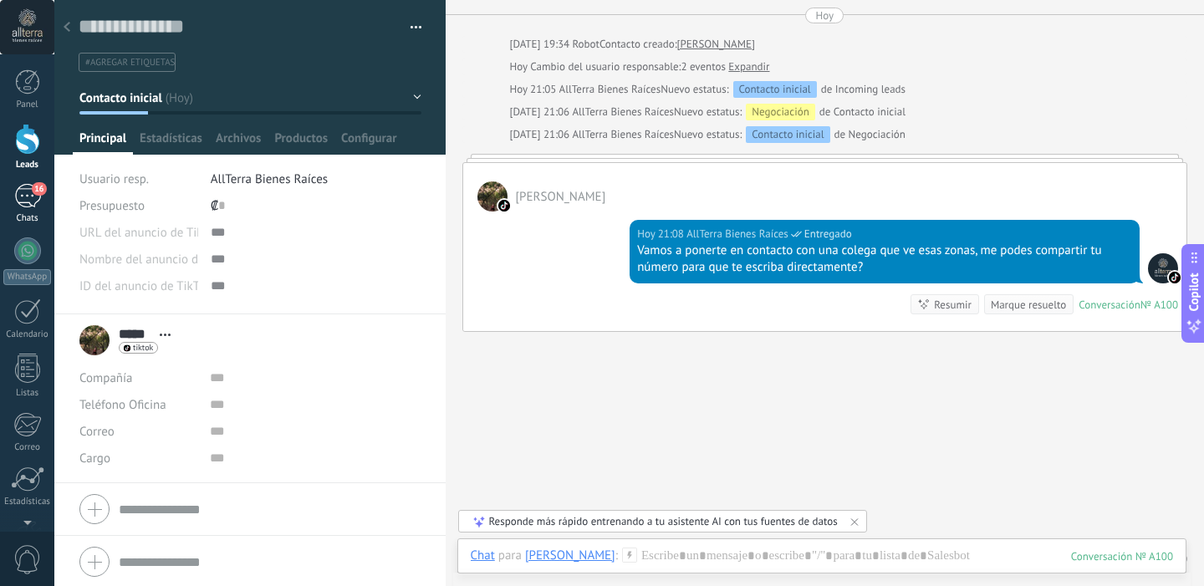
click at [28, 209] on link "16 Chats" at bounding box center [27, 204] width 54 height 40
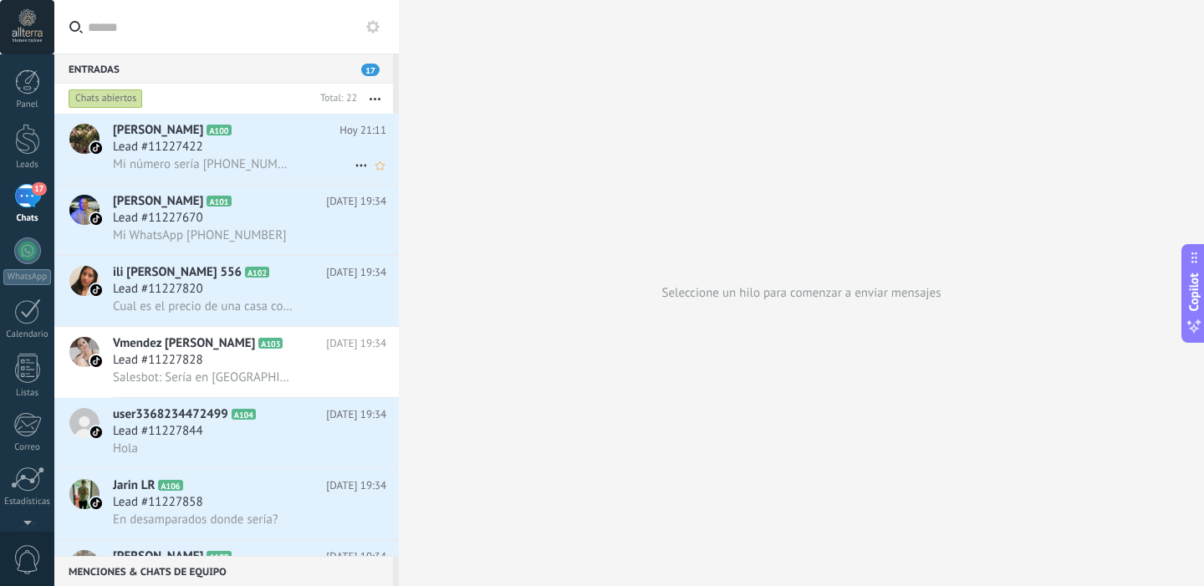
click at [212, 150] on div "Lead #11227422" at bounding box center [249, 147] width 273 height 17
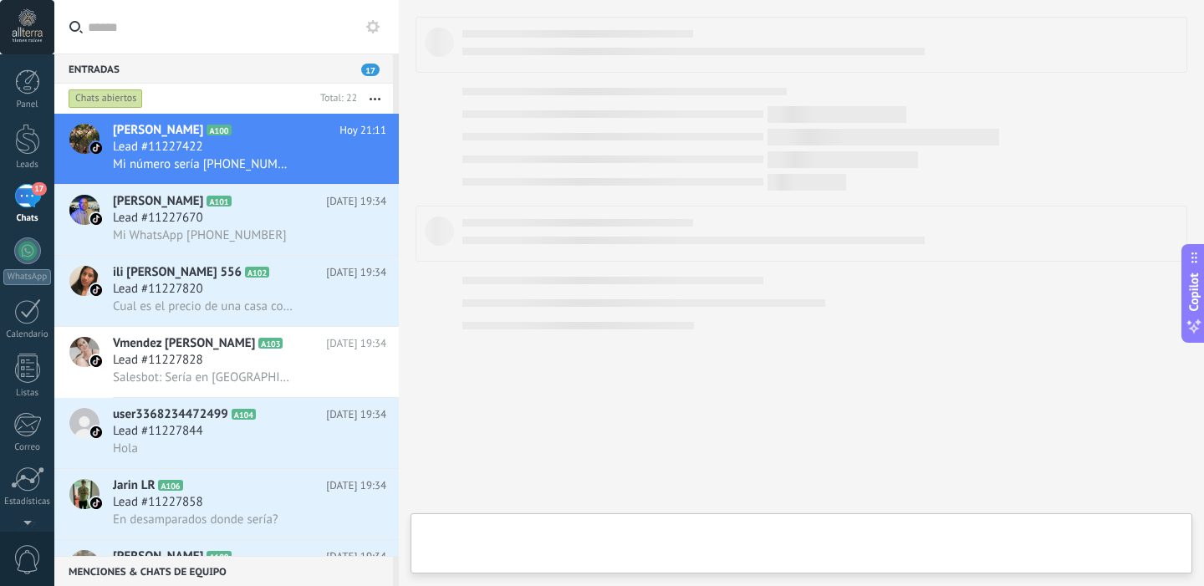
type textarea "**********"
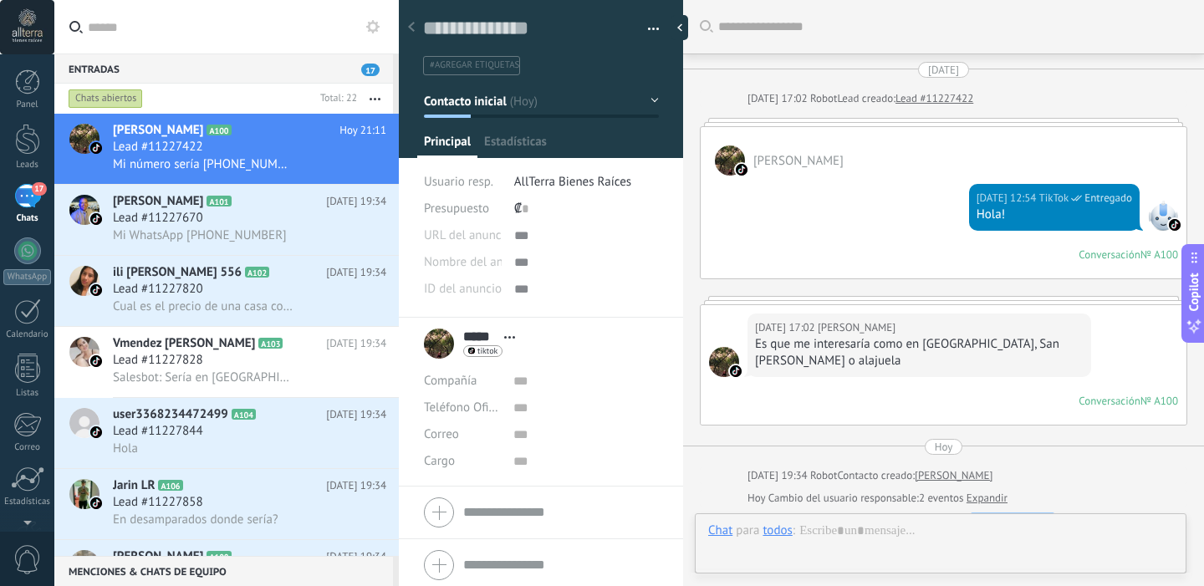
scroll to position [588, 0]
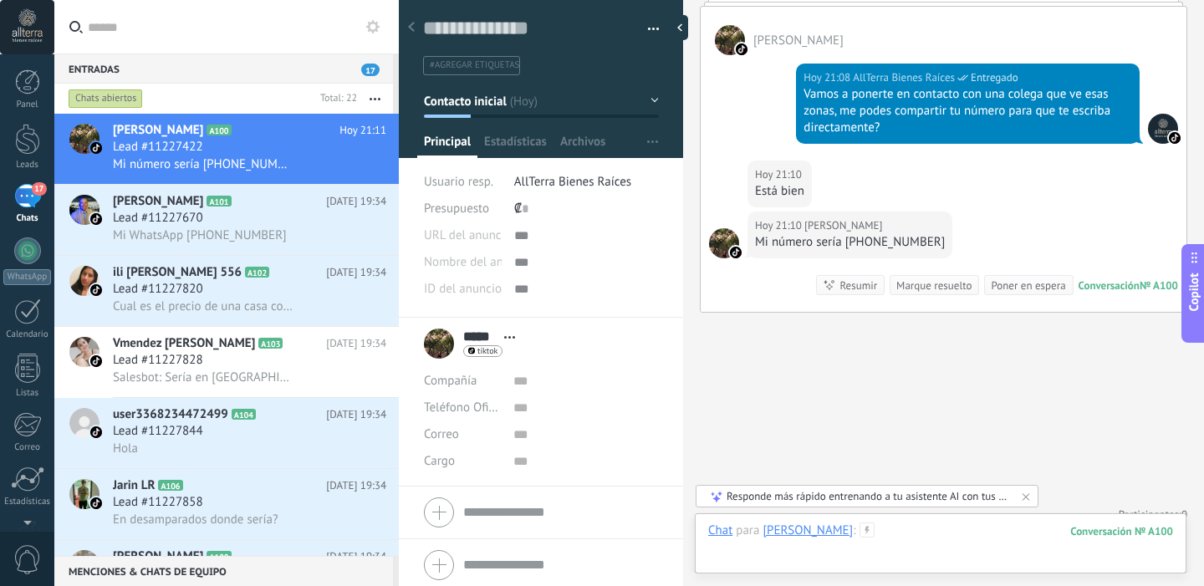
click at [855, 534] on div at bounding box center [940, 548] width 465 height 50
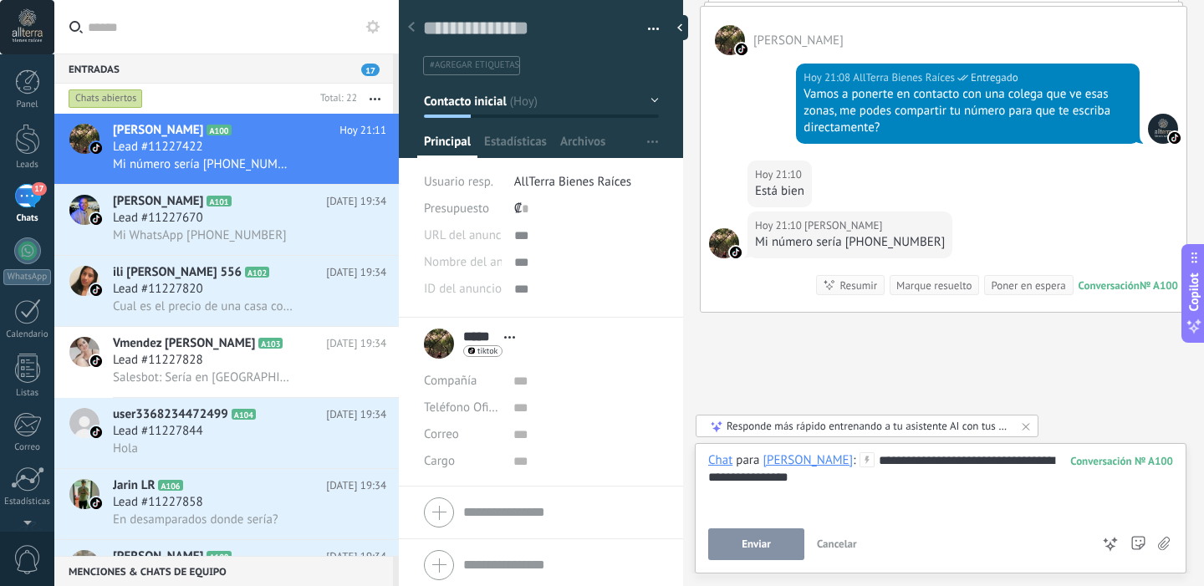
click at [760, 544] on span "Enviar" at bounding box center [756, 545] width 29 height 12
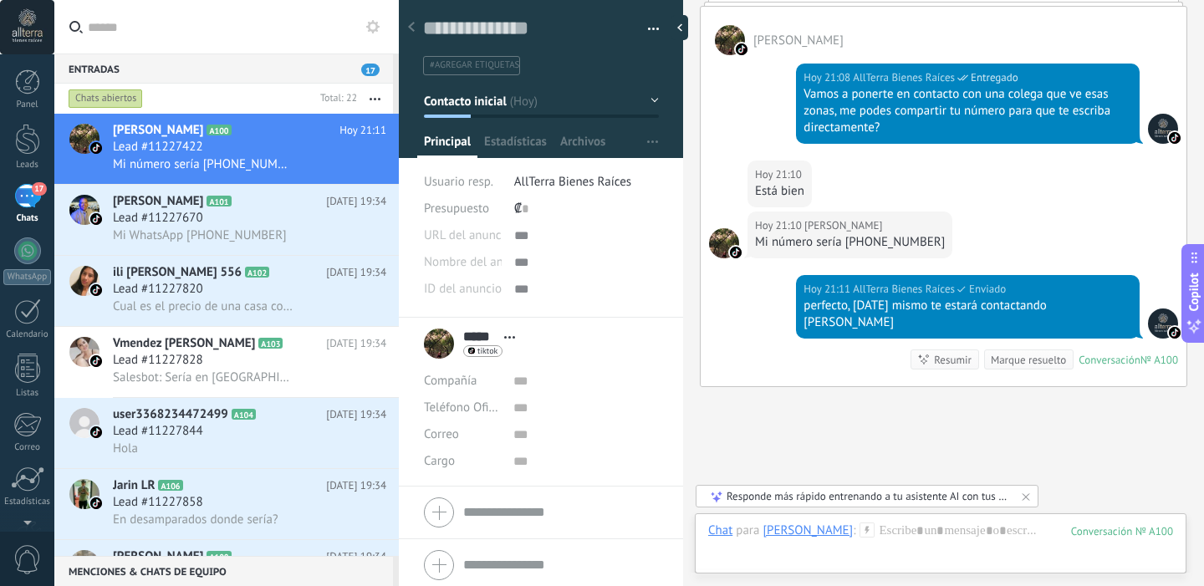
scroll to position [646, 0]
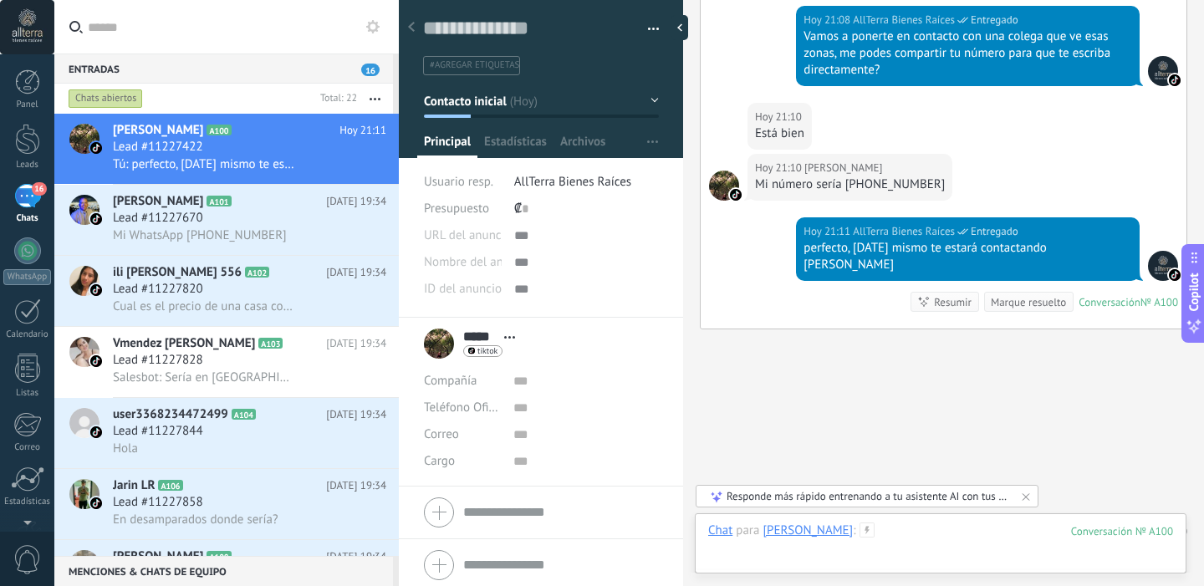
click at [846, 534] on div at bounding box center [940, 548] width 465 height 50
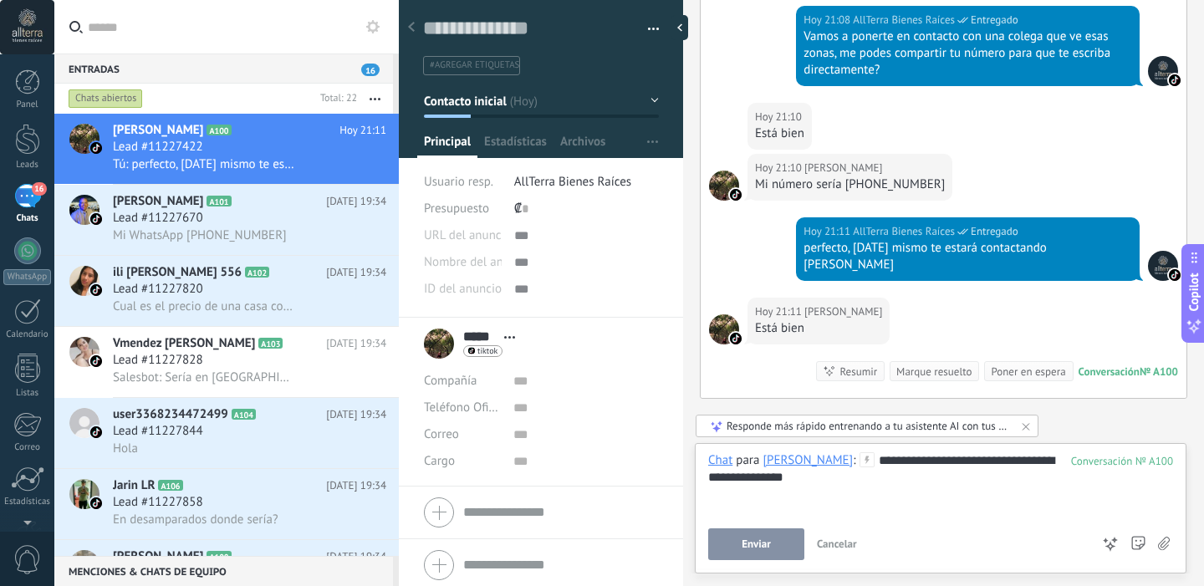
scroll to position [715, 0]
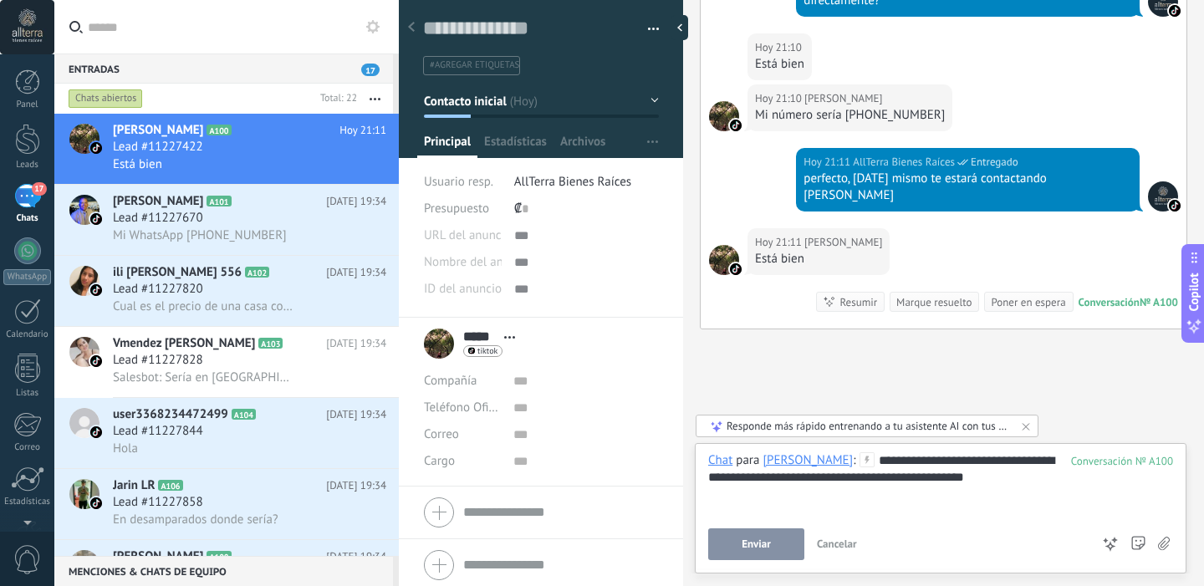
click at [742, 551] on button "Enviar" at bounding box center [756, 545] width 96 height 32
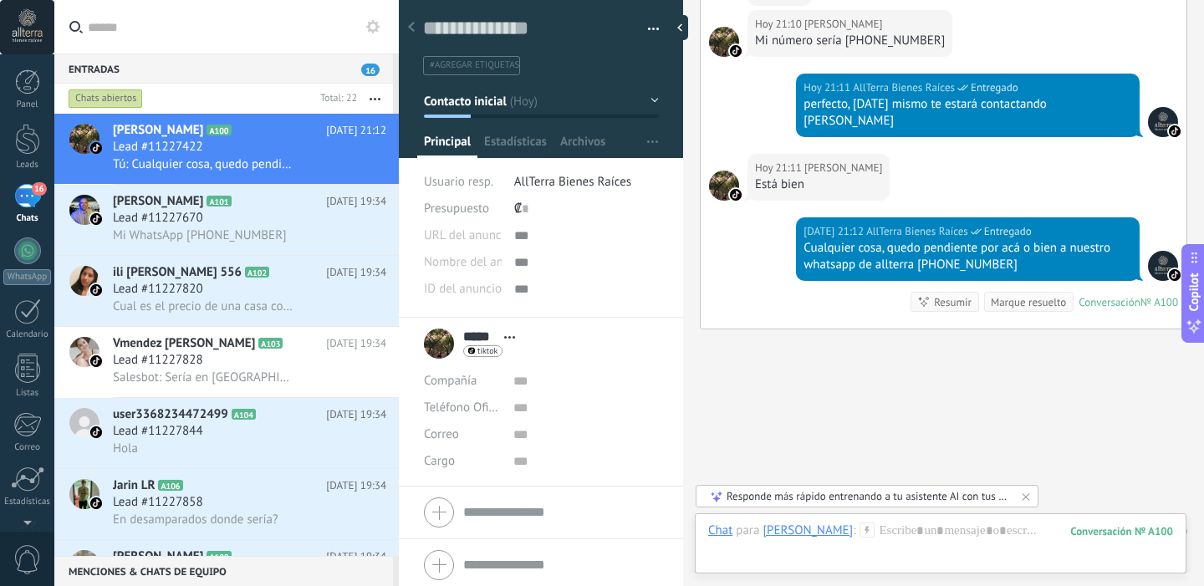
scroll to position [859, 0]
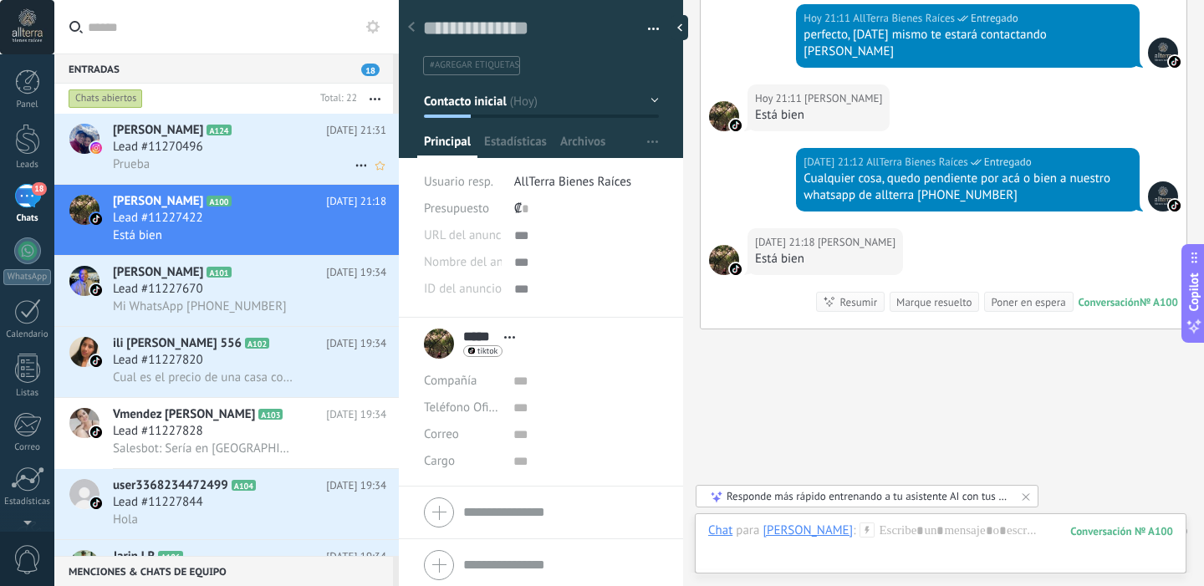
click at [224, 166] on div "Prueba" at bounding box center [249, 165] width 273 height 18
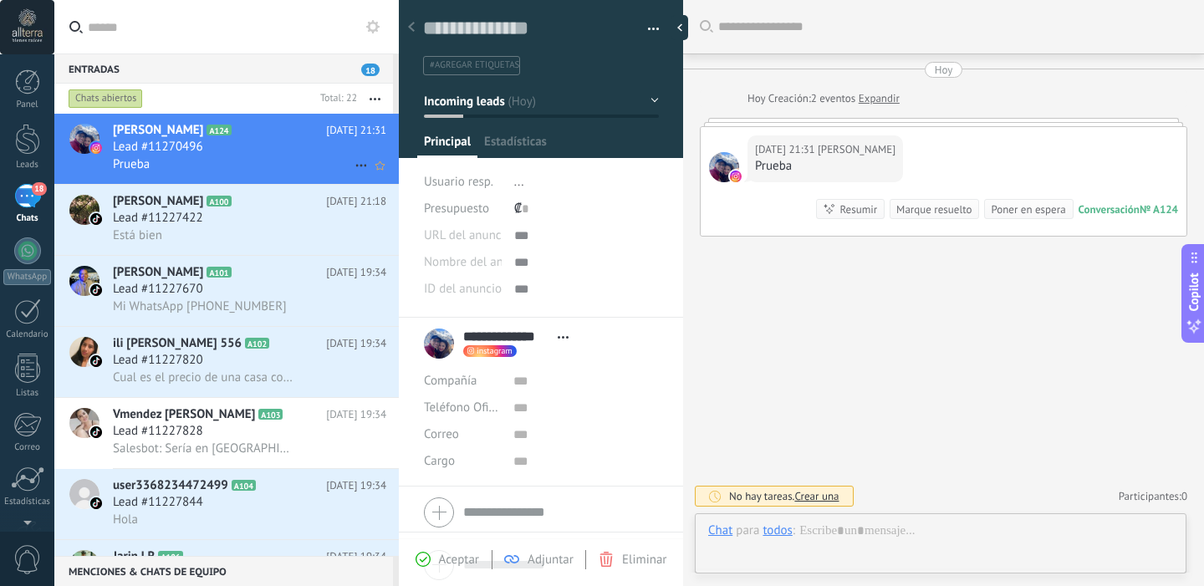
scroll to position [25, 0]
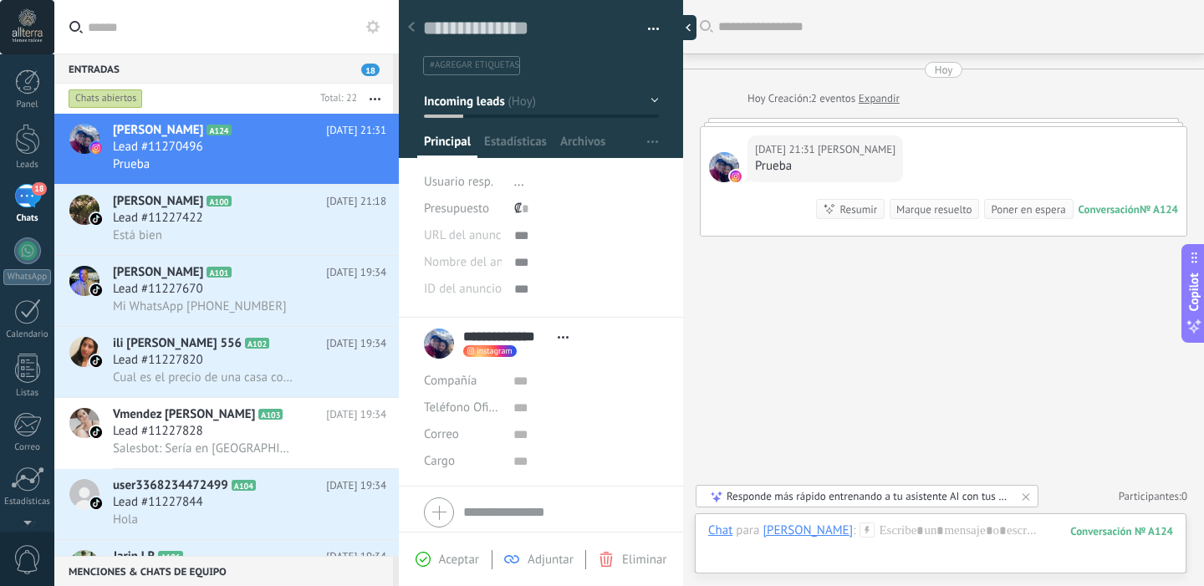
click at [676, 36] on div at bounding box center [684, 27] width 25 height 25
type textarea "**********"
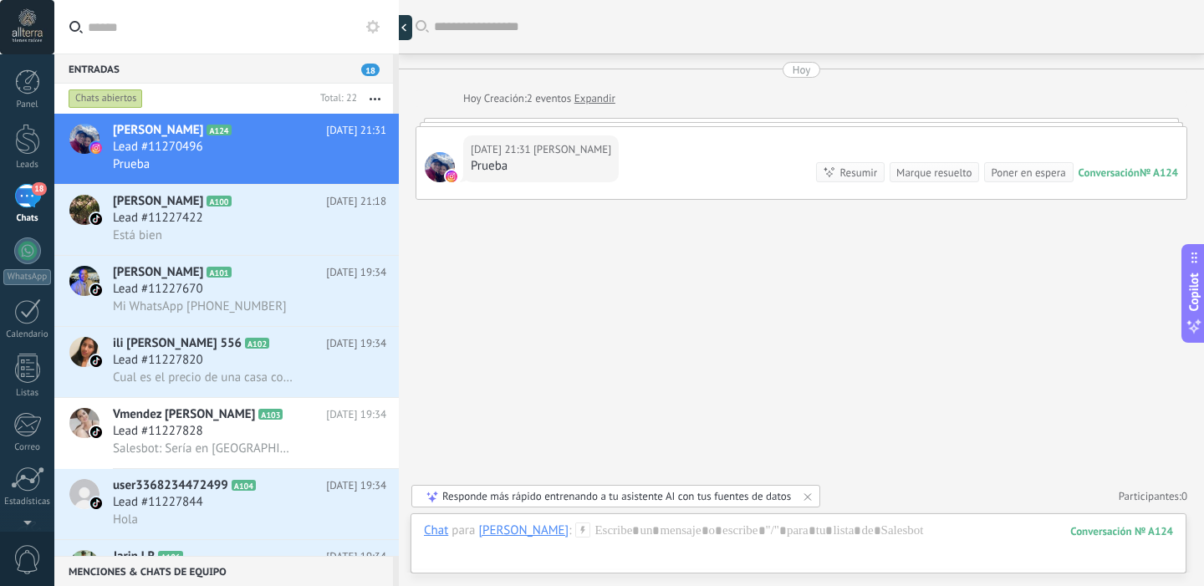
scroll to position [16, 0]
